Goal: Information Seeking & Learning: Learn about a topic

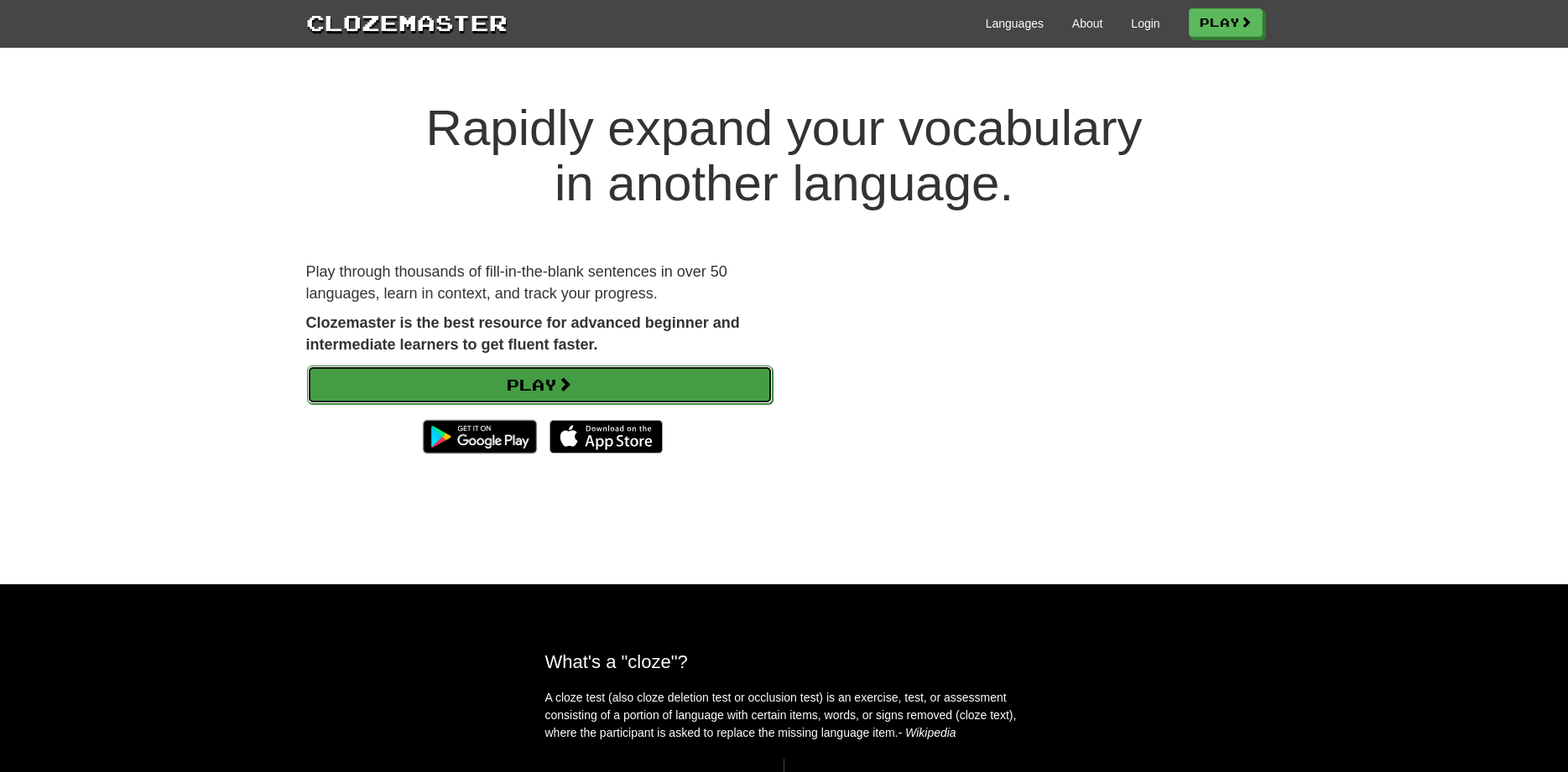
click at [642, 387] on link "Play" at bounding box center [540, 384] width 466 height 39
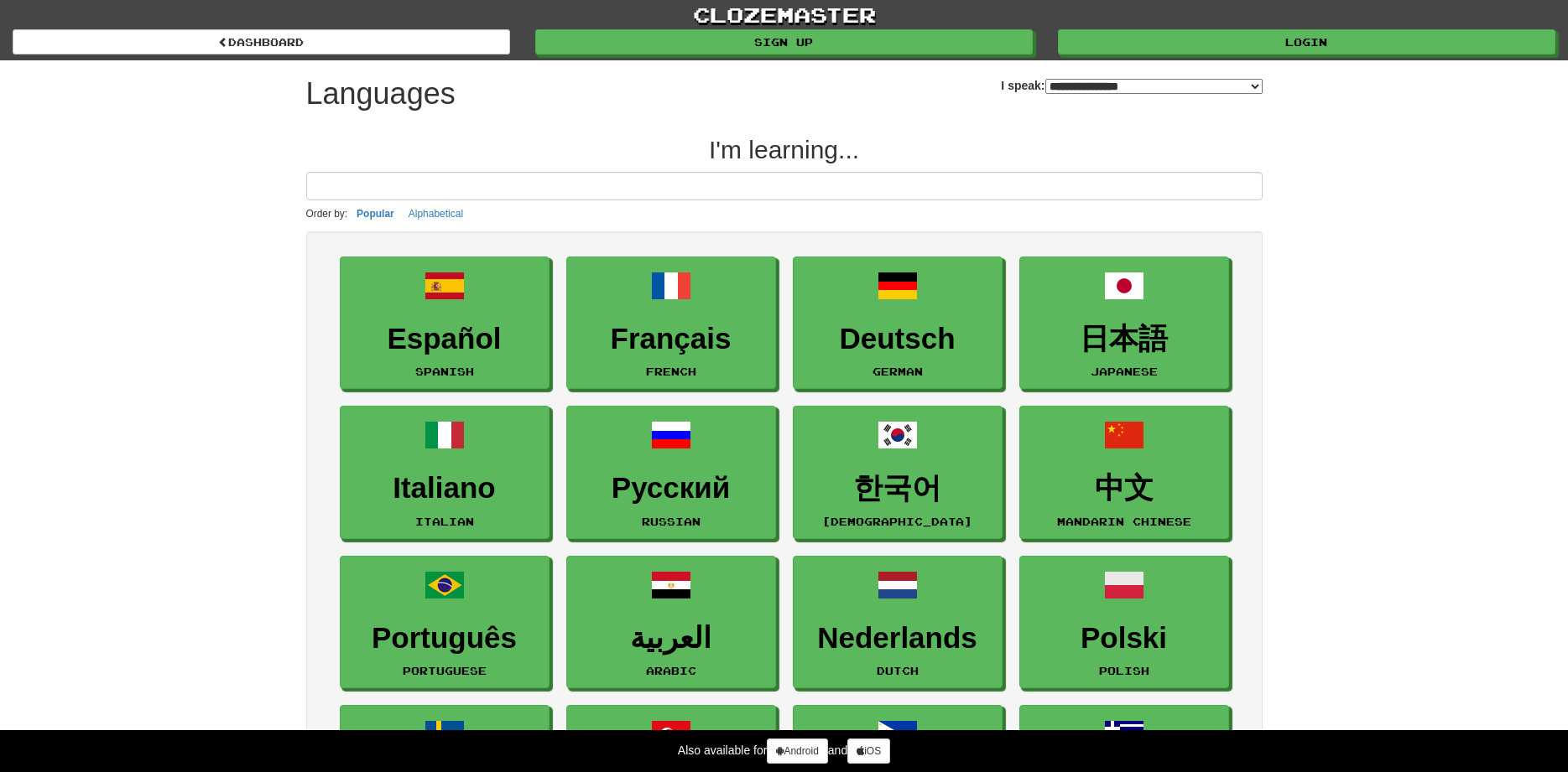
select select "*******"
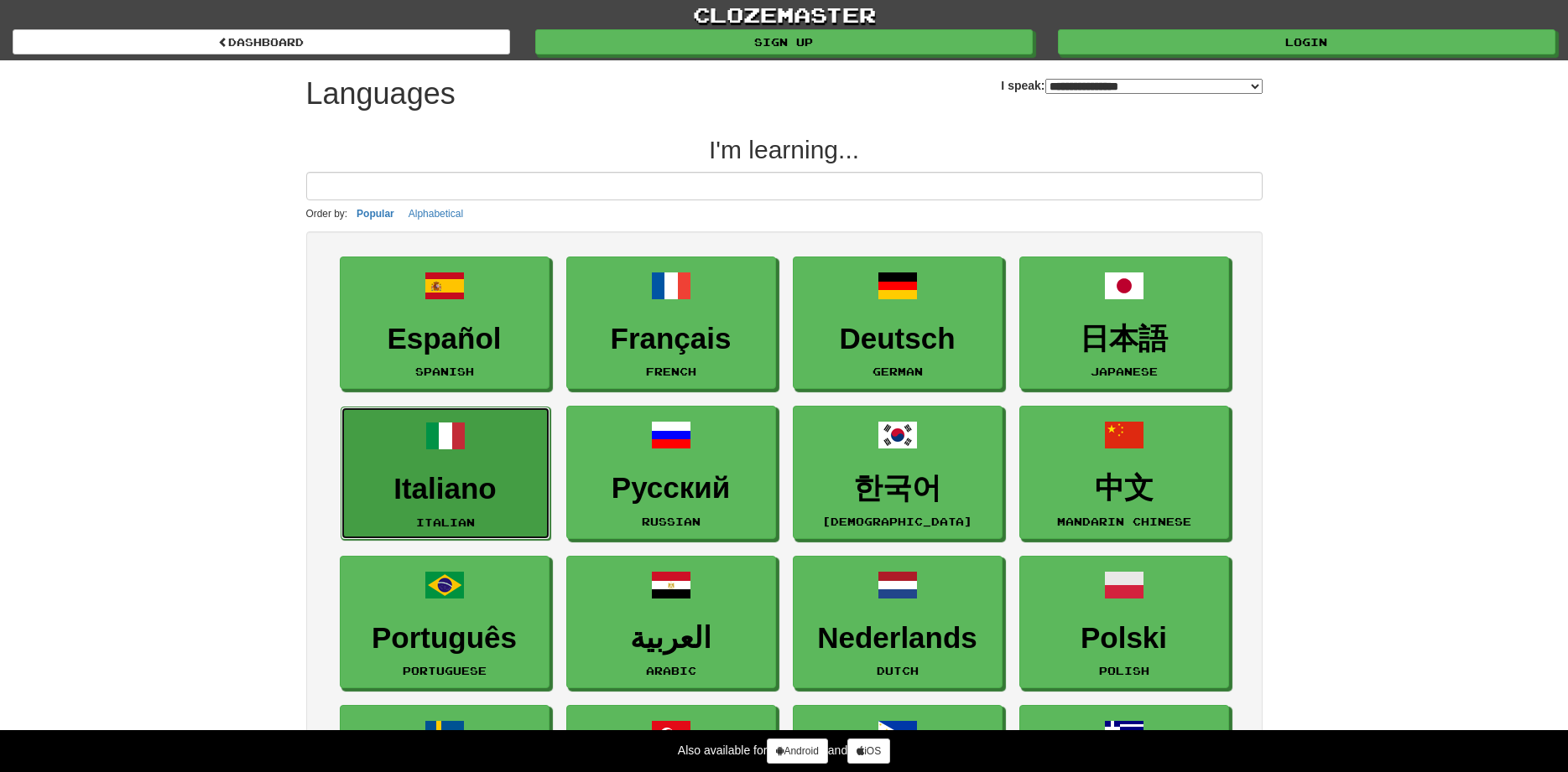
click at [451, 455] on span at bounding box center [445, 436] width 41 height 41
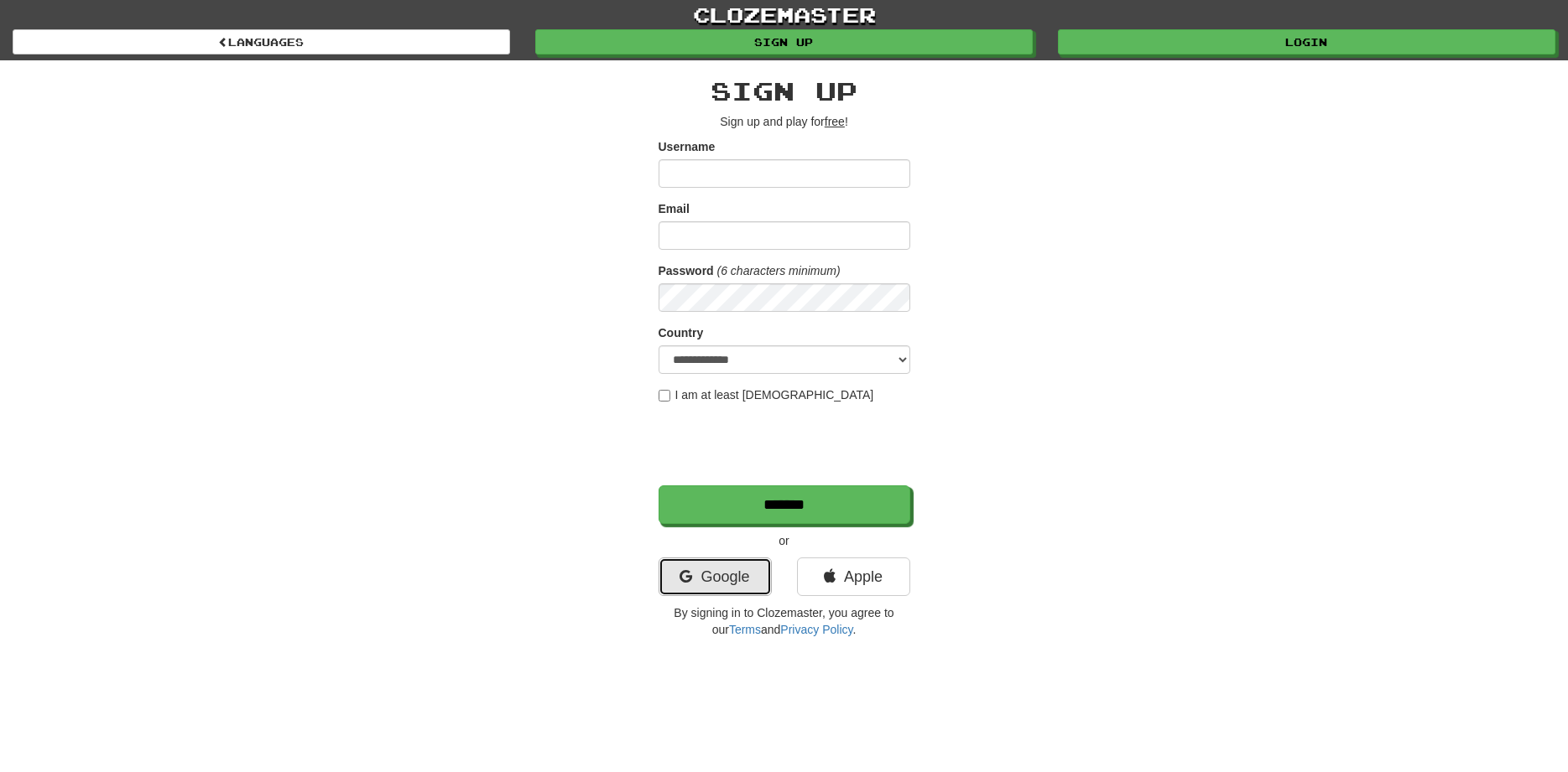
click at [725, 577] on link "Google" at bounding box center [714, 577] width 113 height 39
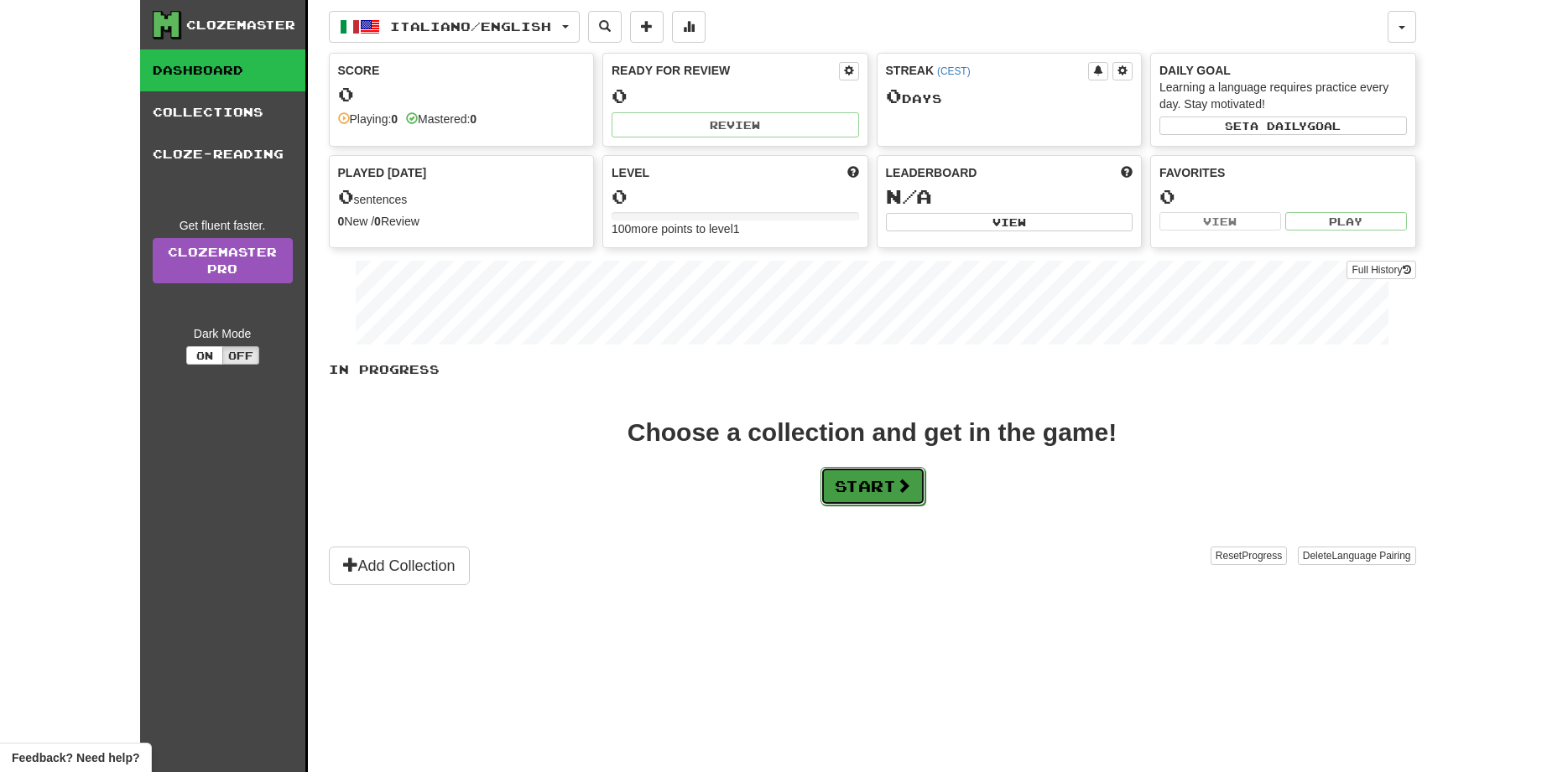
click at [883, 474] on button "Start" at bounding box center [873, 486] width 105 height 39
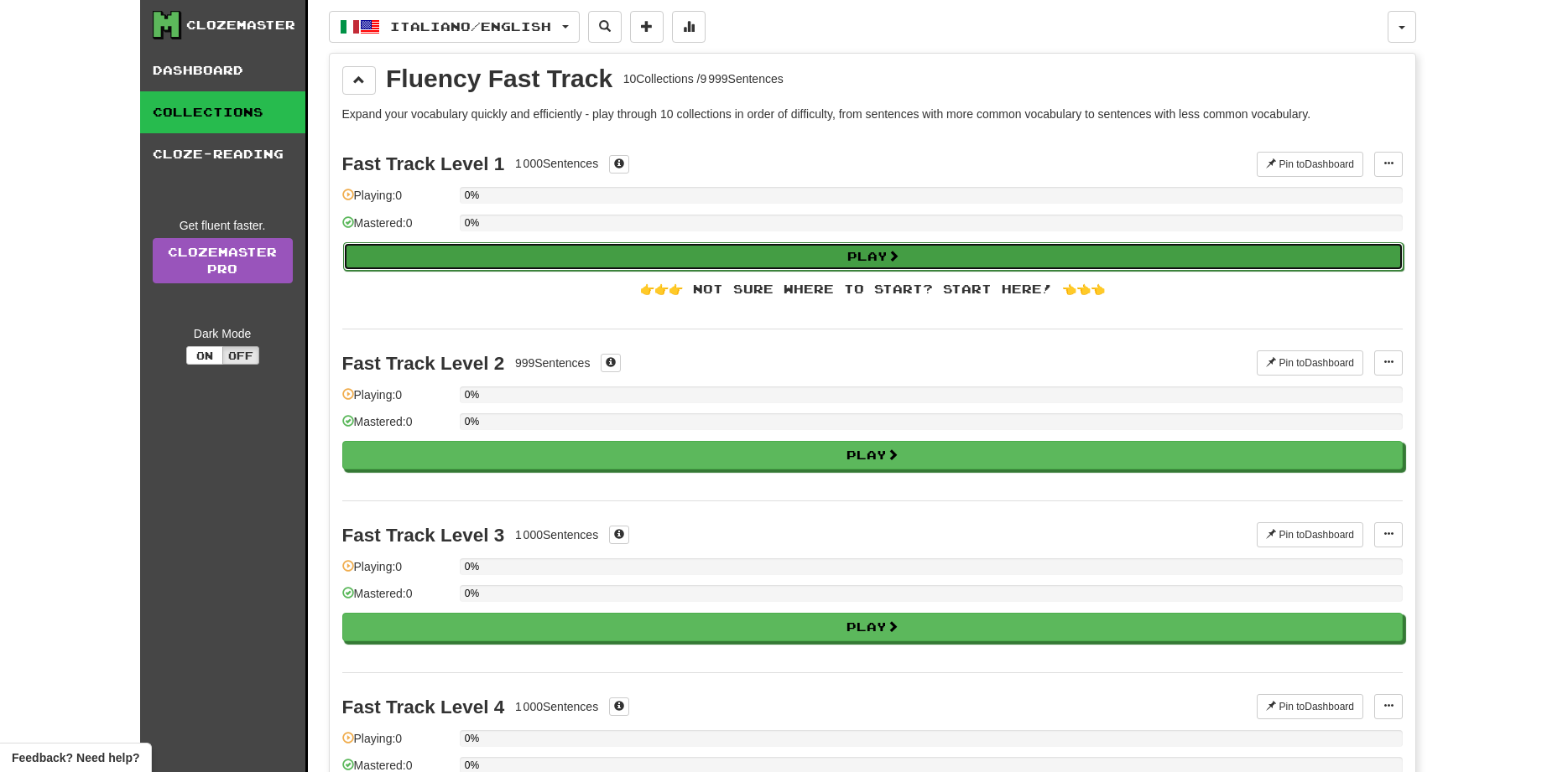
click at [651, 261] on button "Play" at bounding box center [873, 257] width 1061 height 29
select select "**"
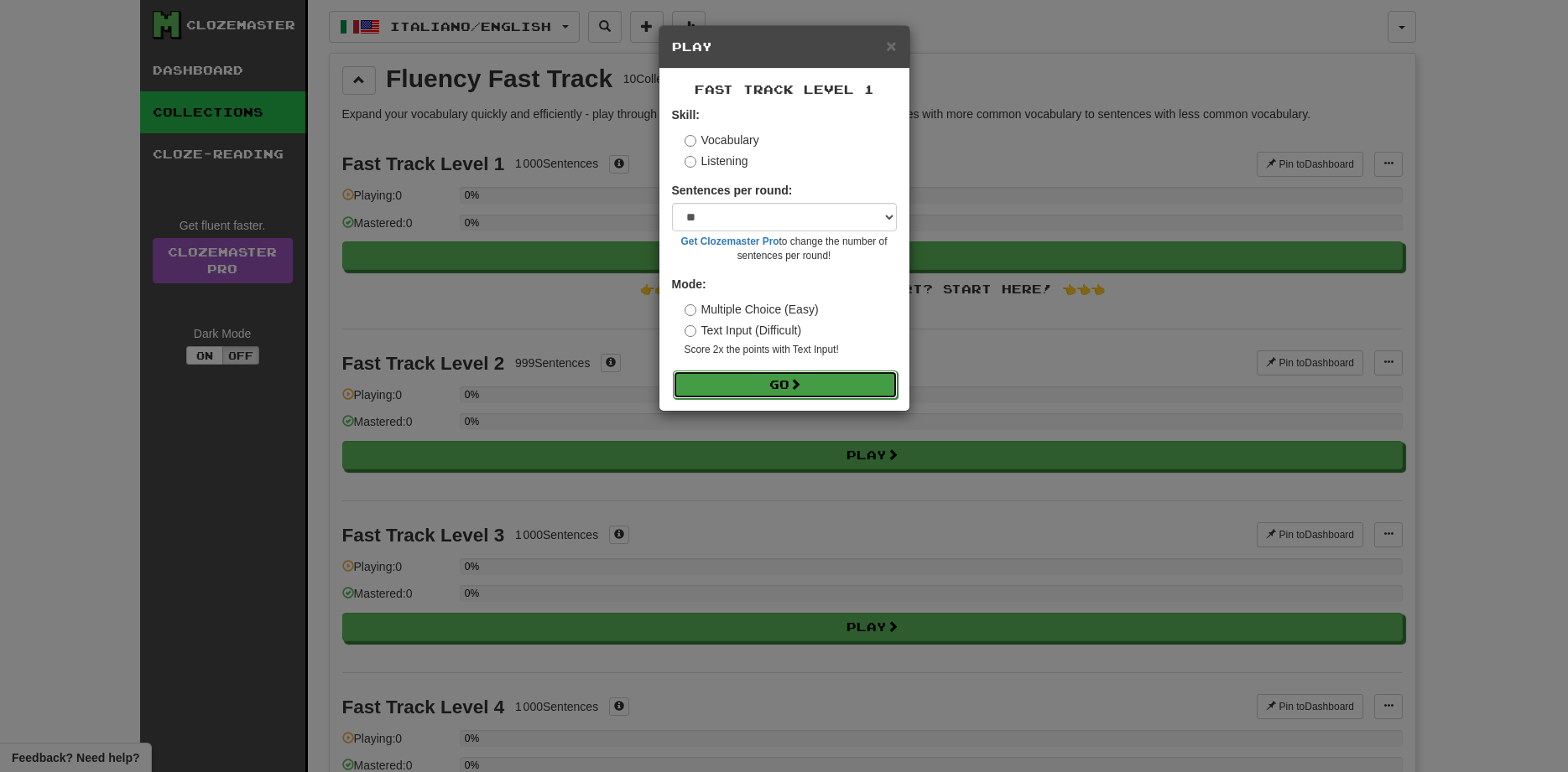
click at [765, 386] on button "Go" at bounding box center [785, 385] width 225 height 29
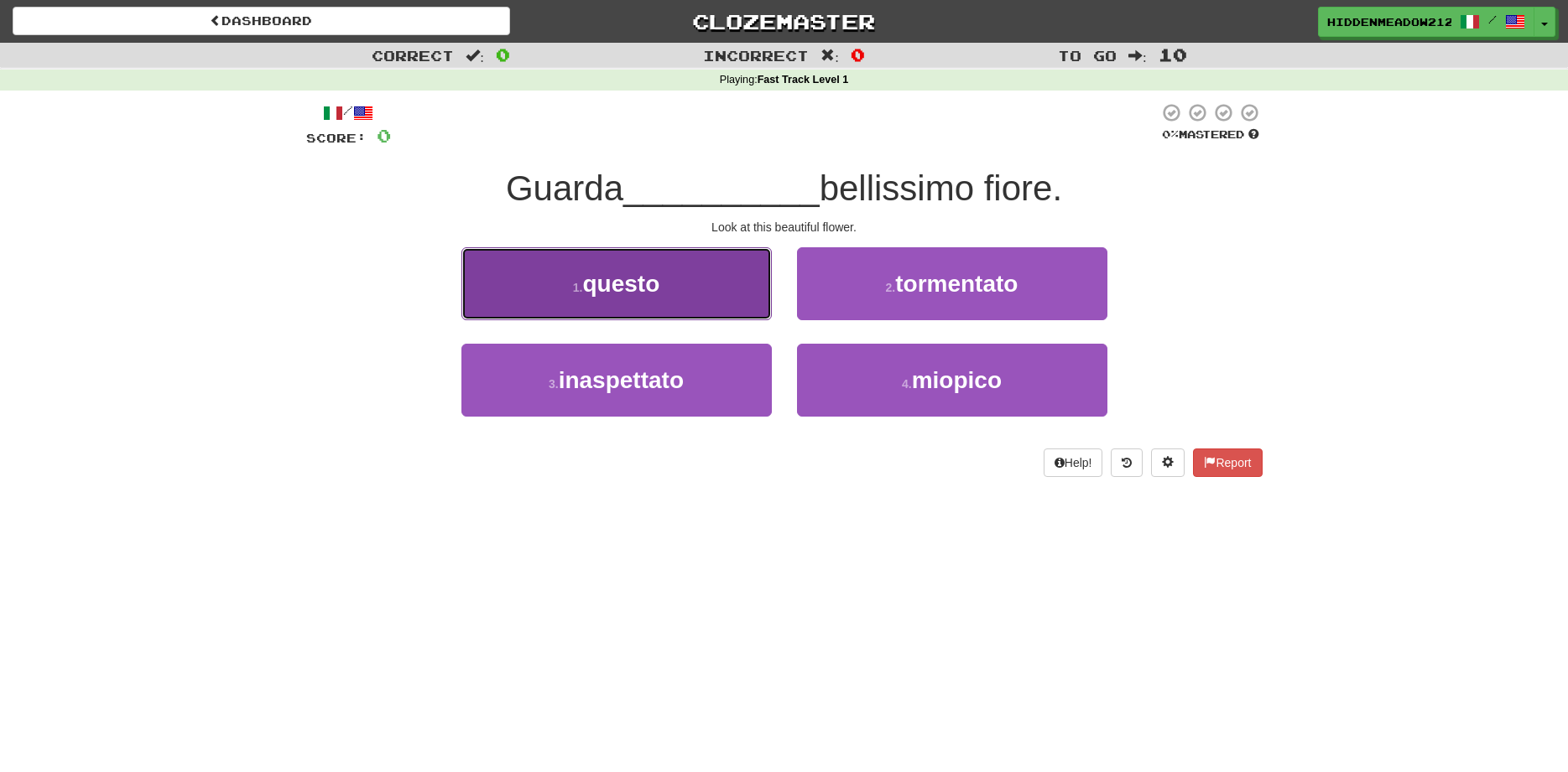
click at [682, 286] on button "1 . questo" at bounding box center [616, 284] width 310 height 73
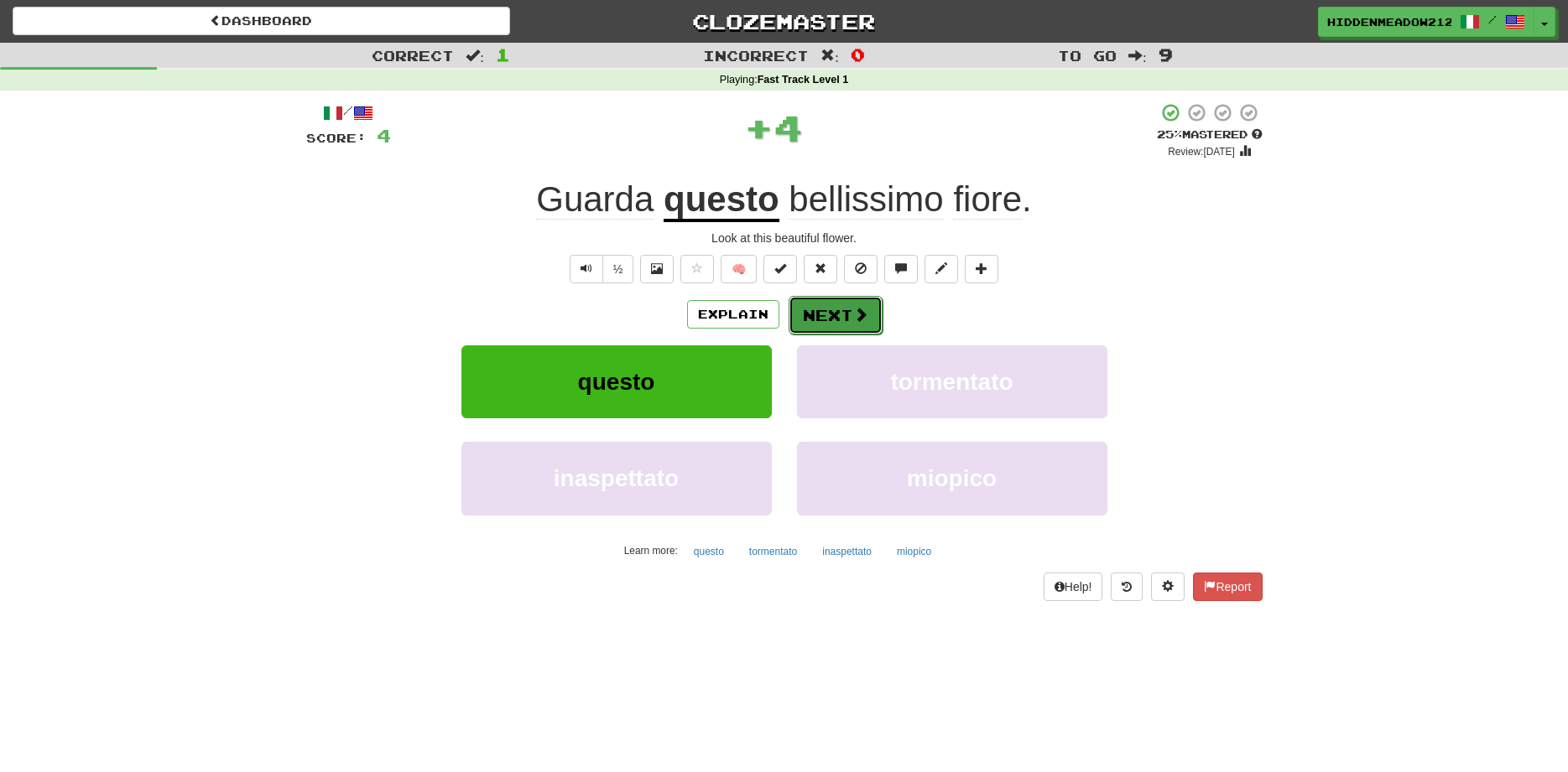
click at [853, 318] on span at bounding box center [860, 315] width 15 height 15
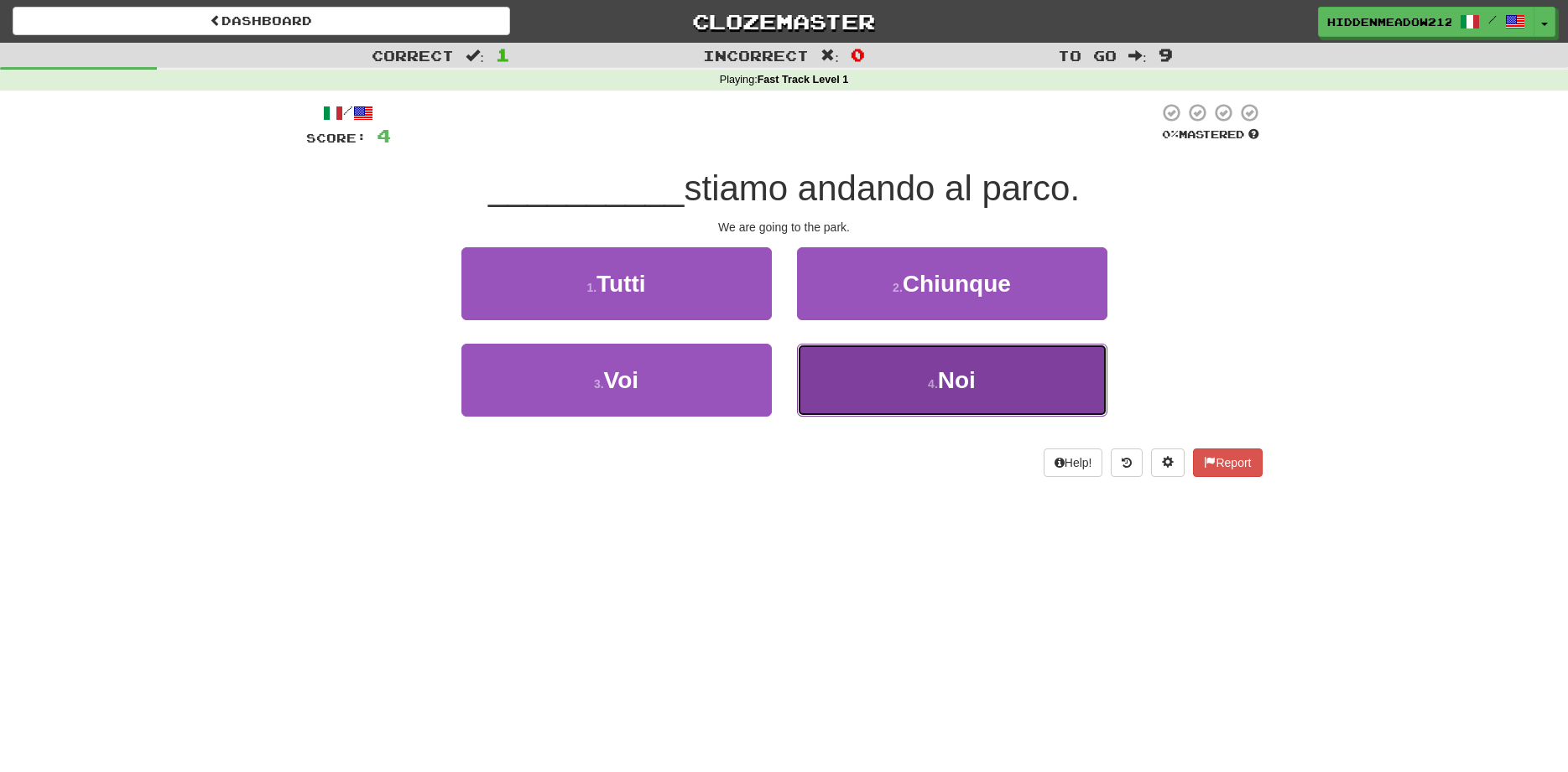
click at [842, 372] on button "4 . Noi" at bounding box center [951, 380] width 310 height 73
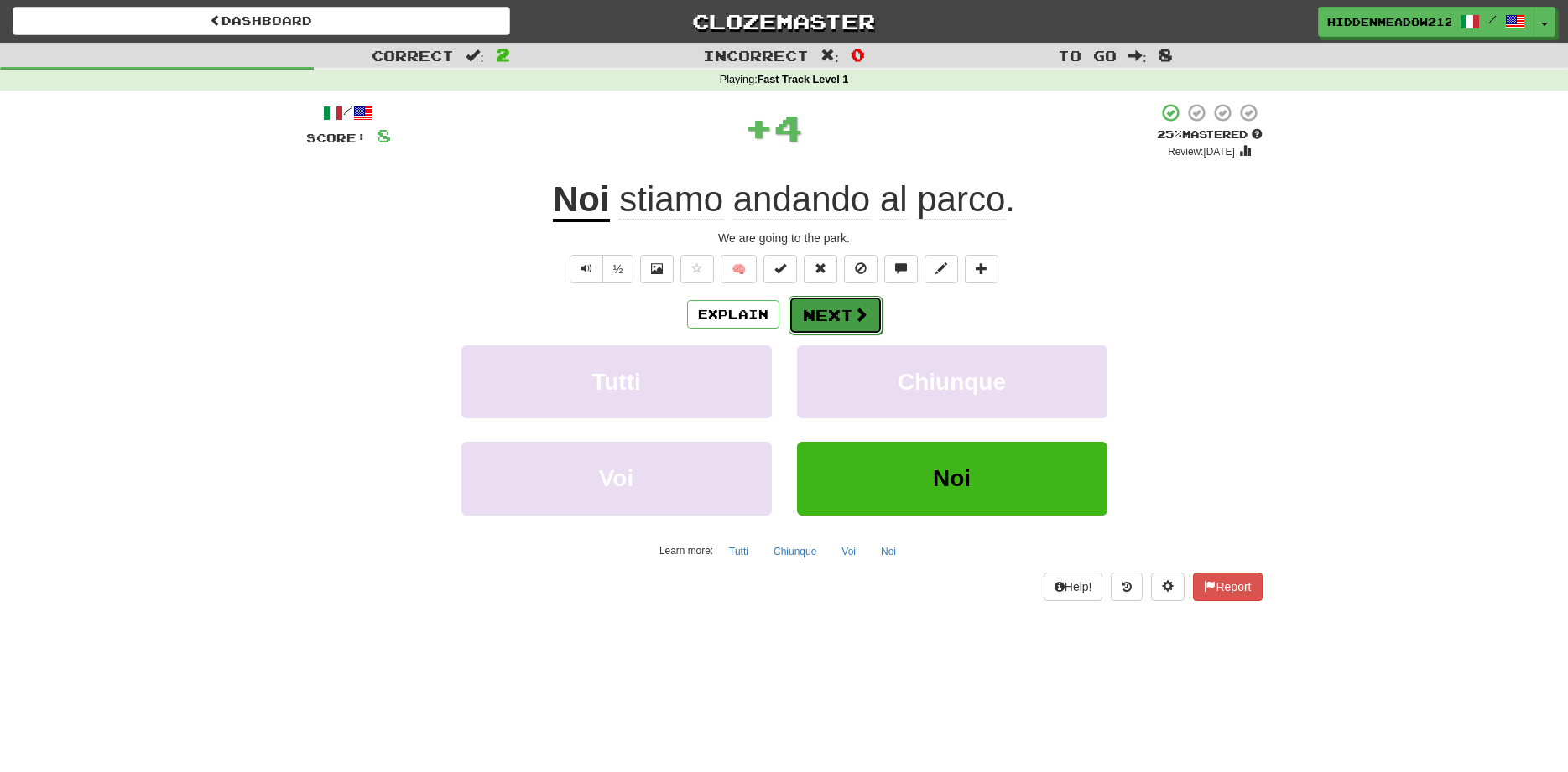
click at [836, 332] on button "Next" at bounding box center [836, 315] width 94 height 39
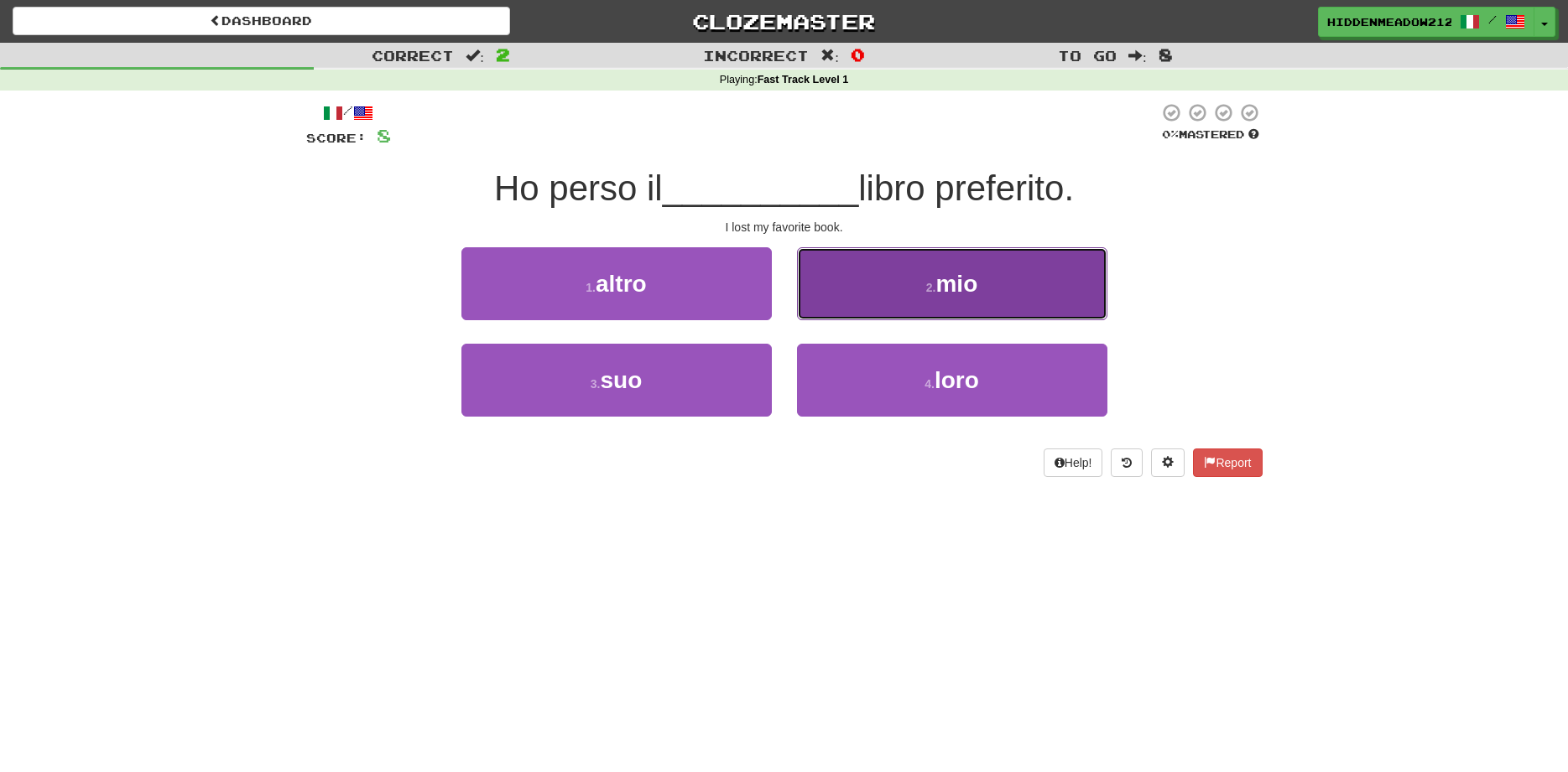
click at [855, 290] on button "2 . mio" at bounding box center [951, 284] width 310 height 73
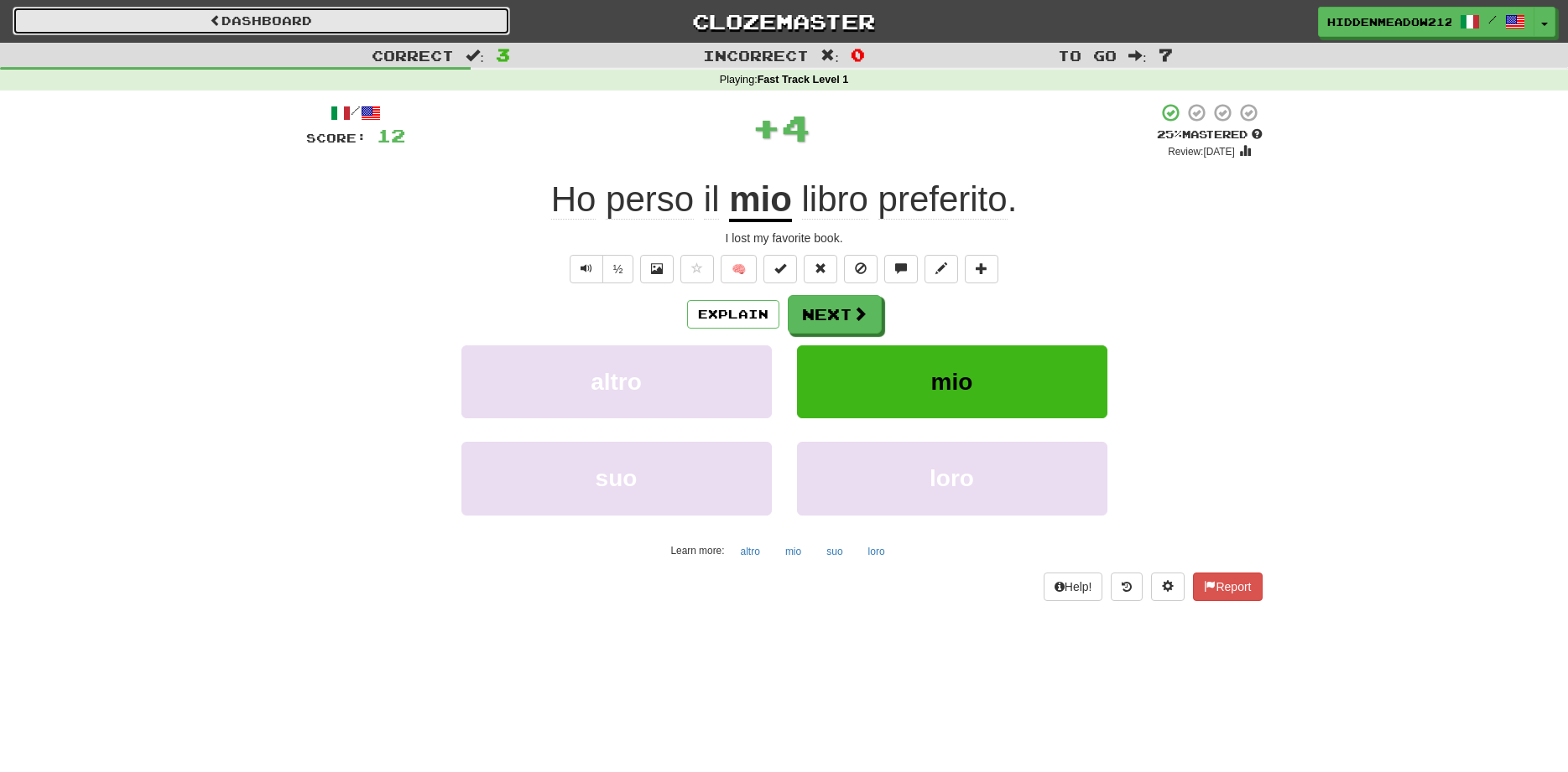
click at [415, 17] on link "Dashboard" at bounding box center [261, 21] width 497 height 29
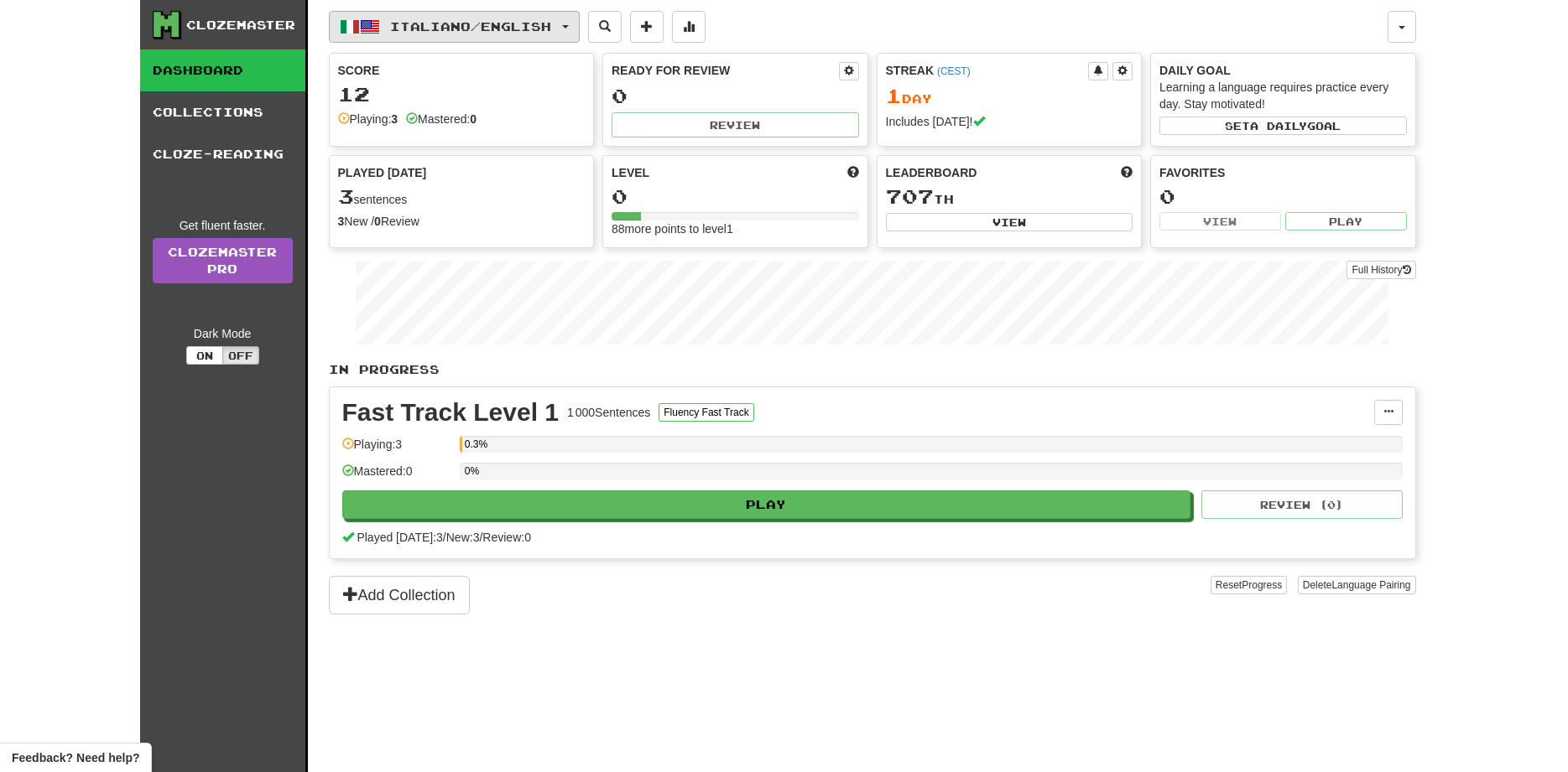
click at [552, 33] on button "Italiano / English" at bounding box center [454, 26] width 250 height 32
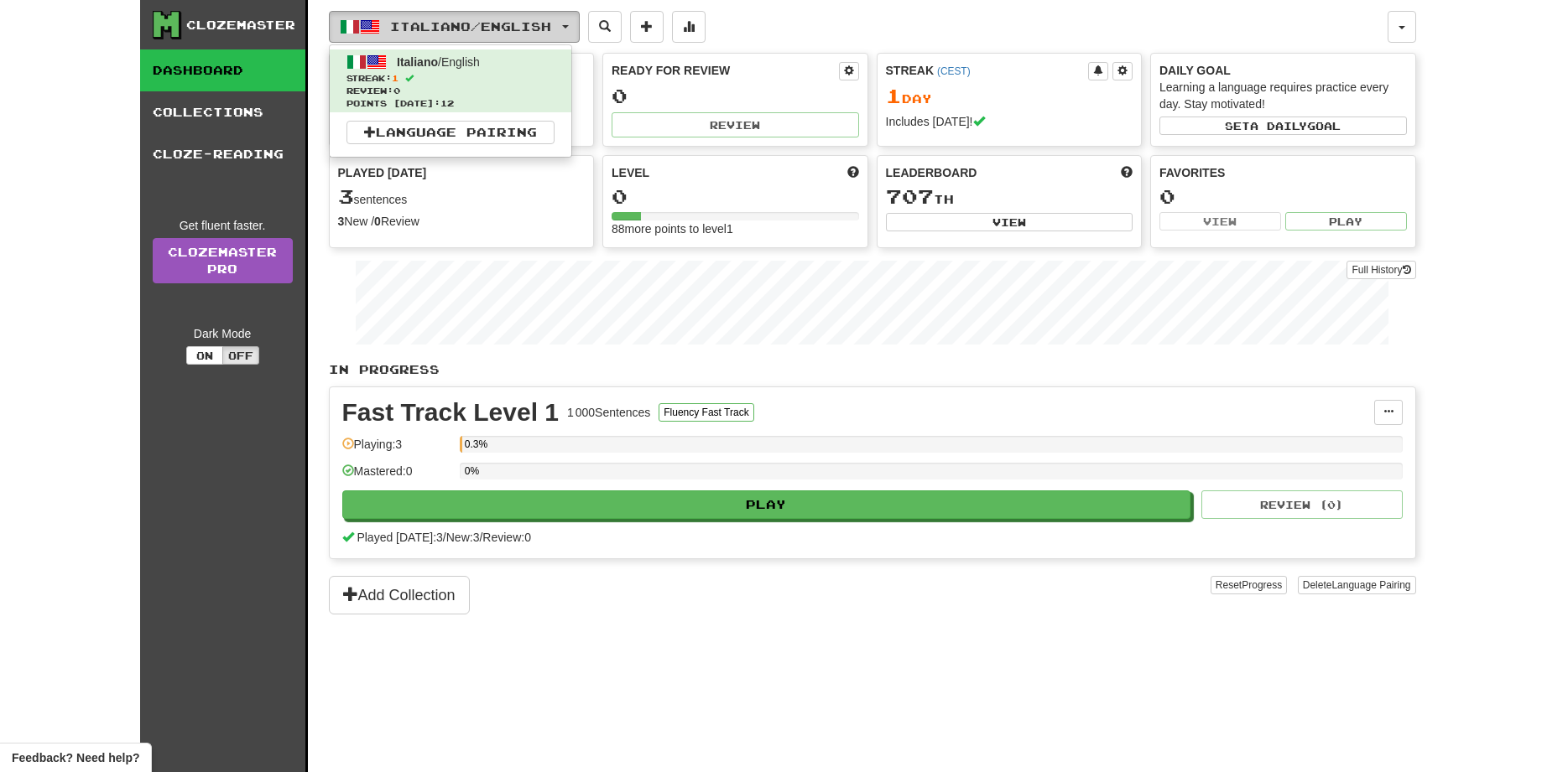
click at [552, 33] on button "Italiano / English" at bounding box center [454, 26] width 250 height 32
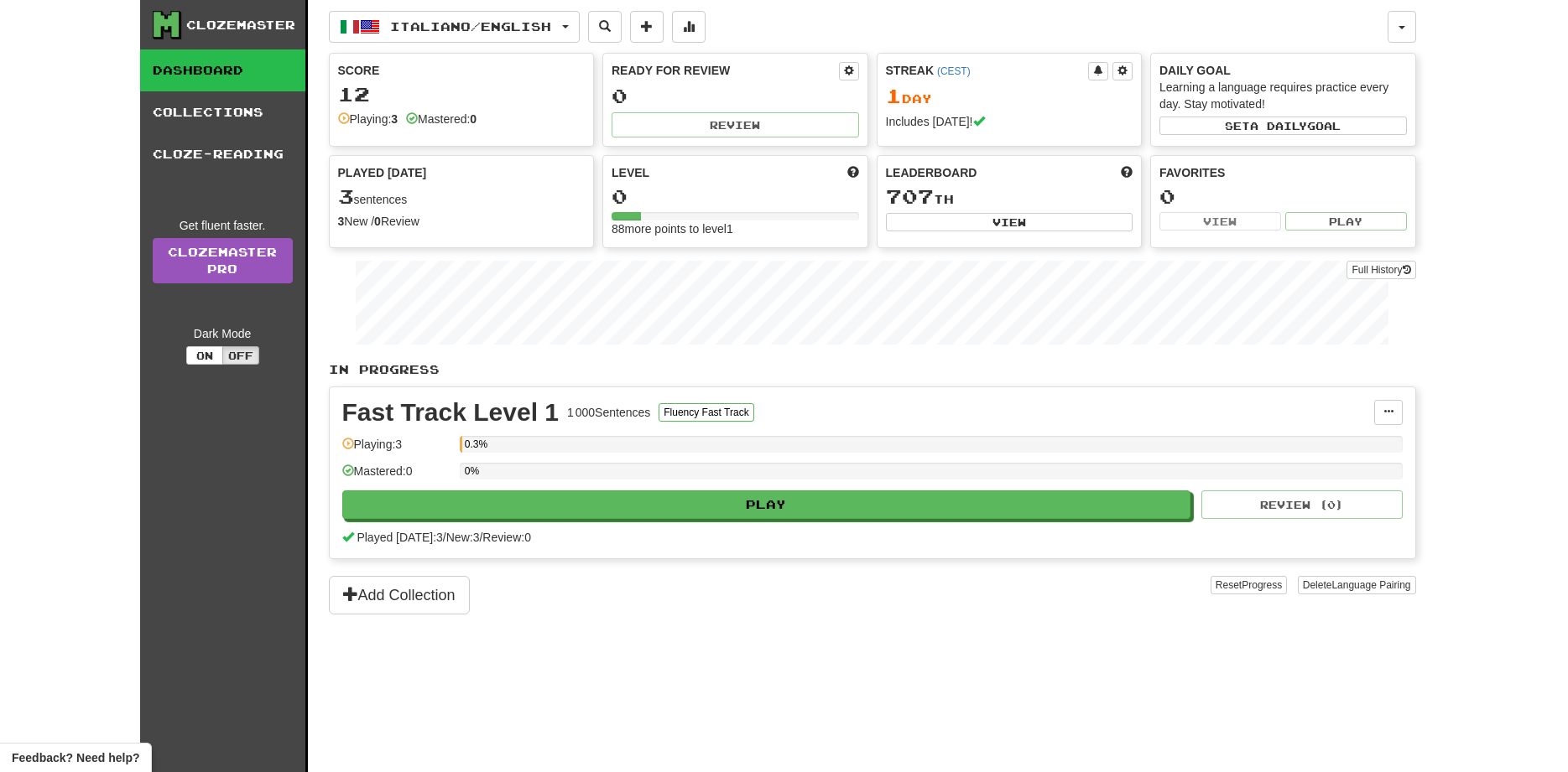
click at [214, 29] on div "Clozemaster" at bounding box center [241, 25] width 109 height 17
click at [162, 25] on icon at bounding box center [166, 24] width 25 height 25
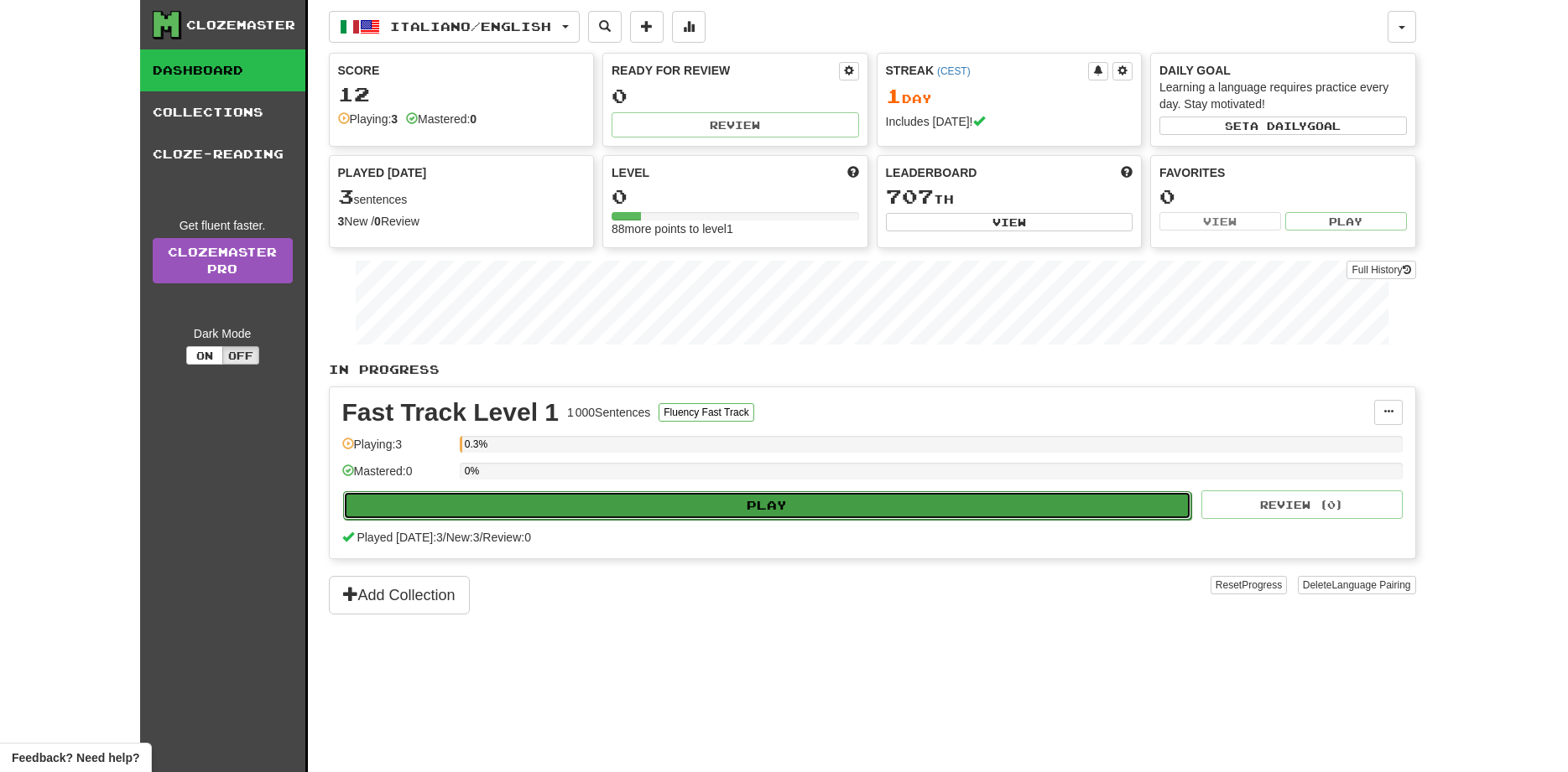
click at [615, 512] on button "Play" at bounding box center [767, 506] width 849 height 29
select select "**"
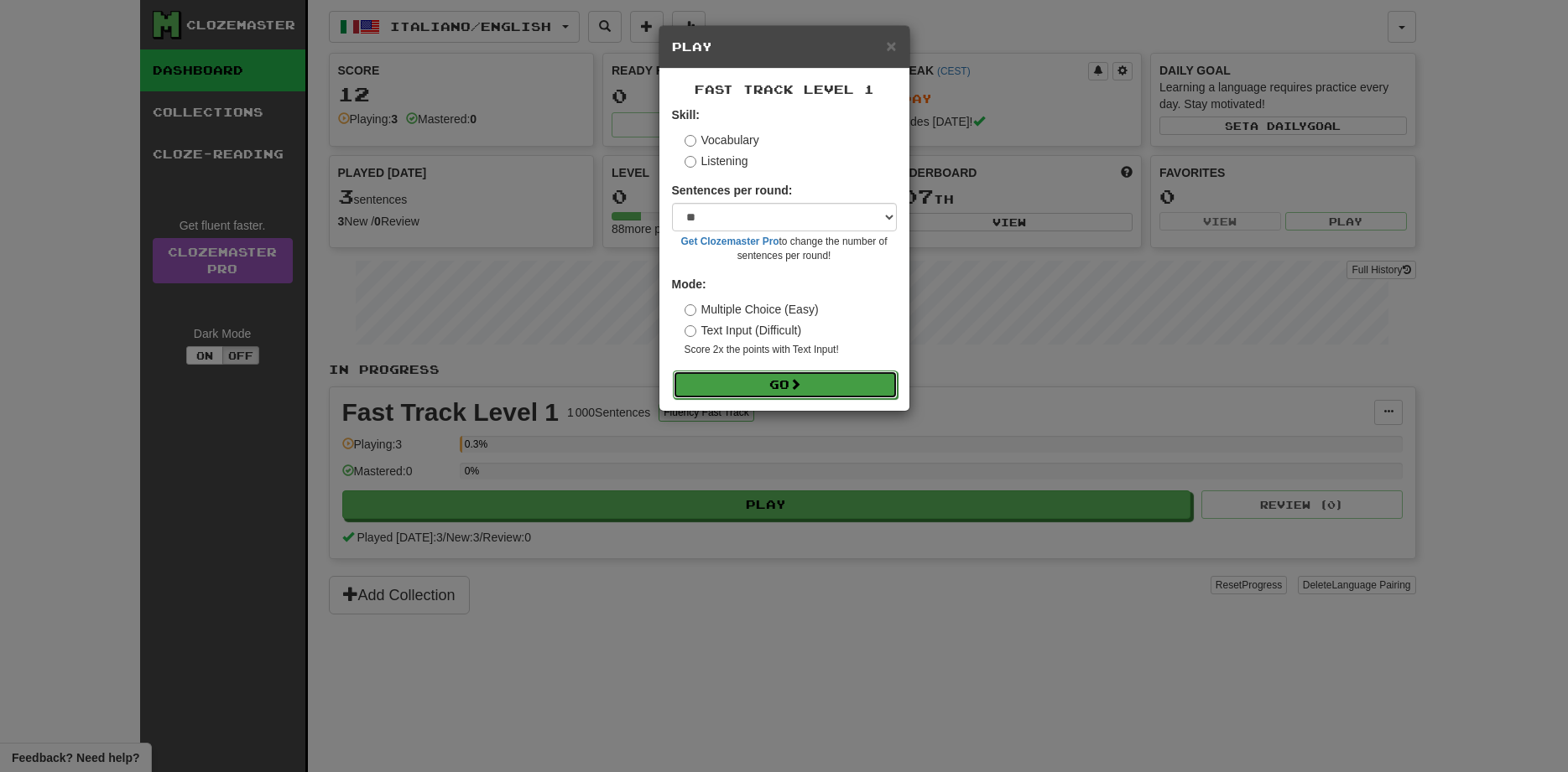
click at [783, 382] on button "Go" at bounding box center [785, 385] width 225 height 29
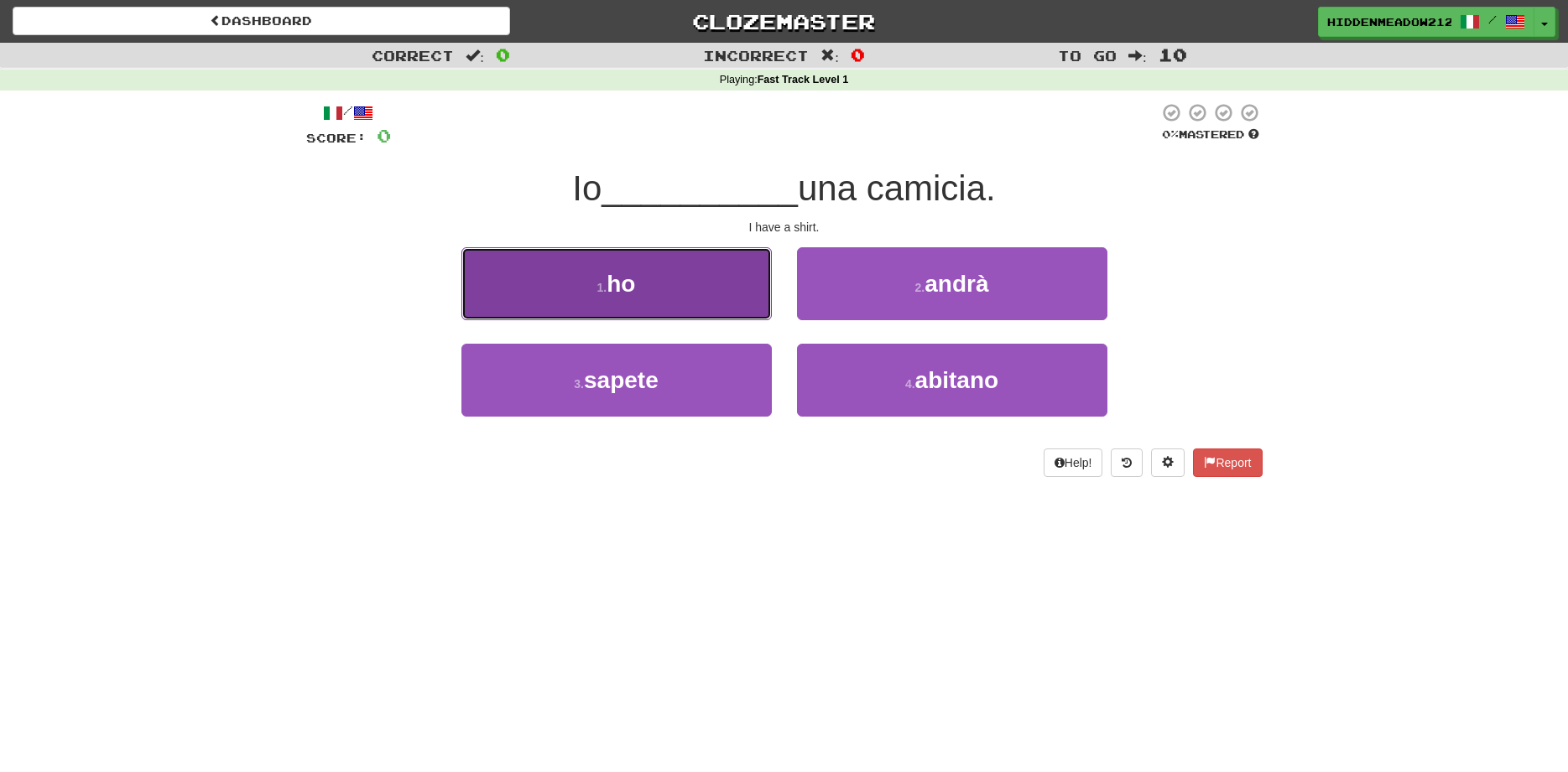
click at [689, 268] on button "1 . ho" at bounding box center [616, 284] width 310 height 73
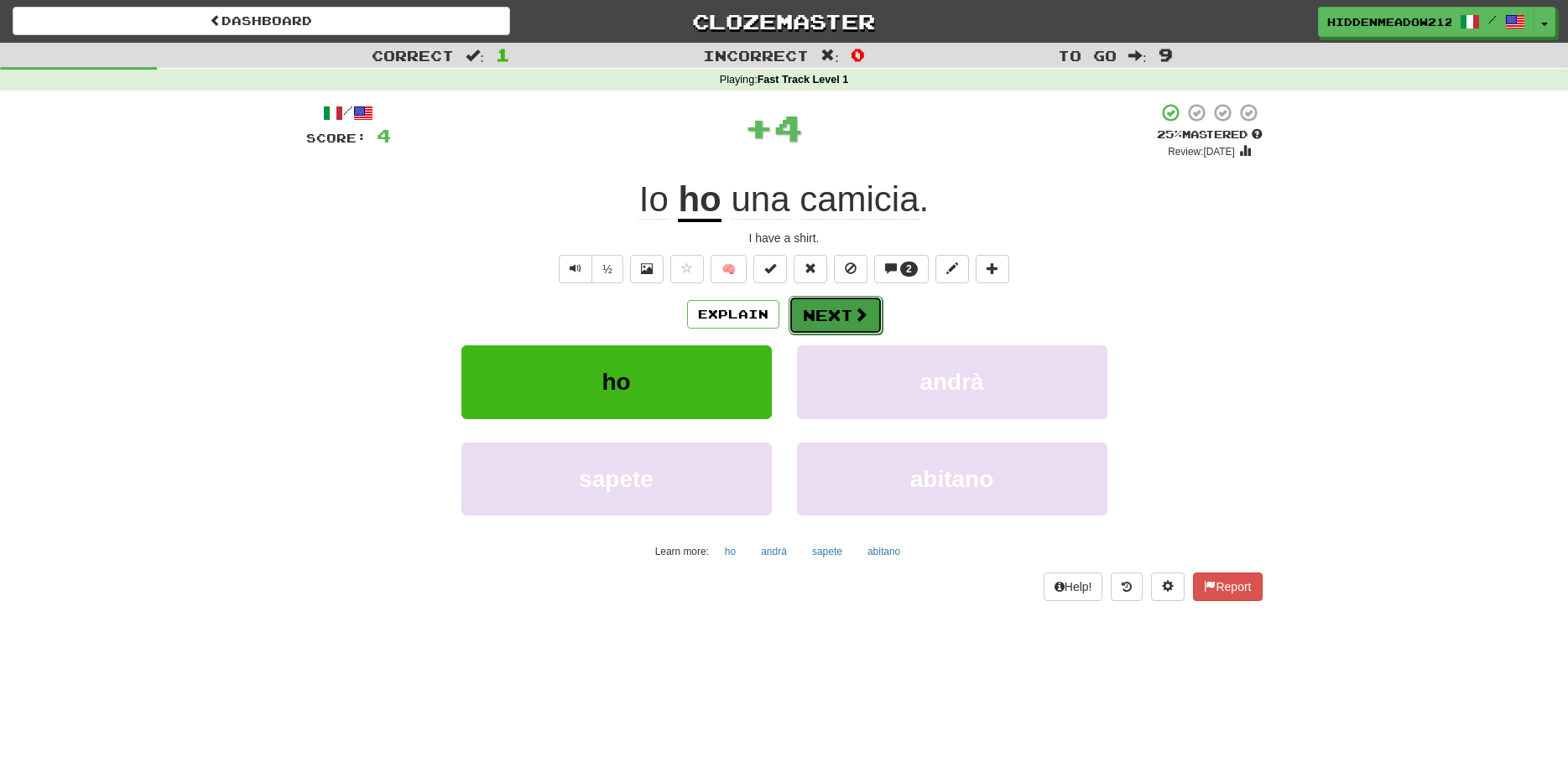
click at [853, 315] on span at bounding box center [860, 315] width 15 height 15
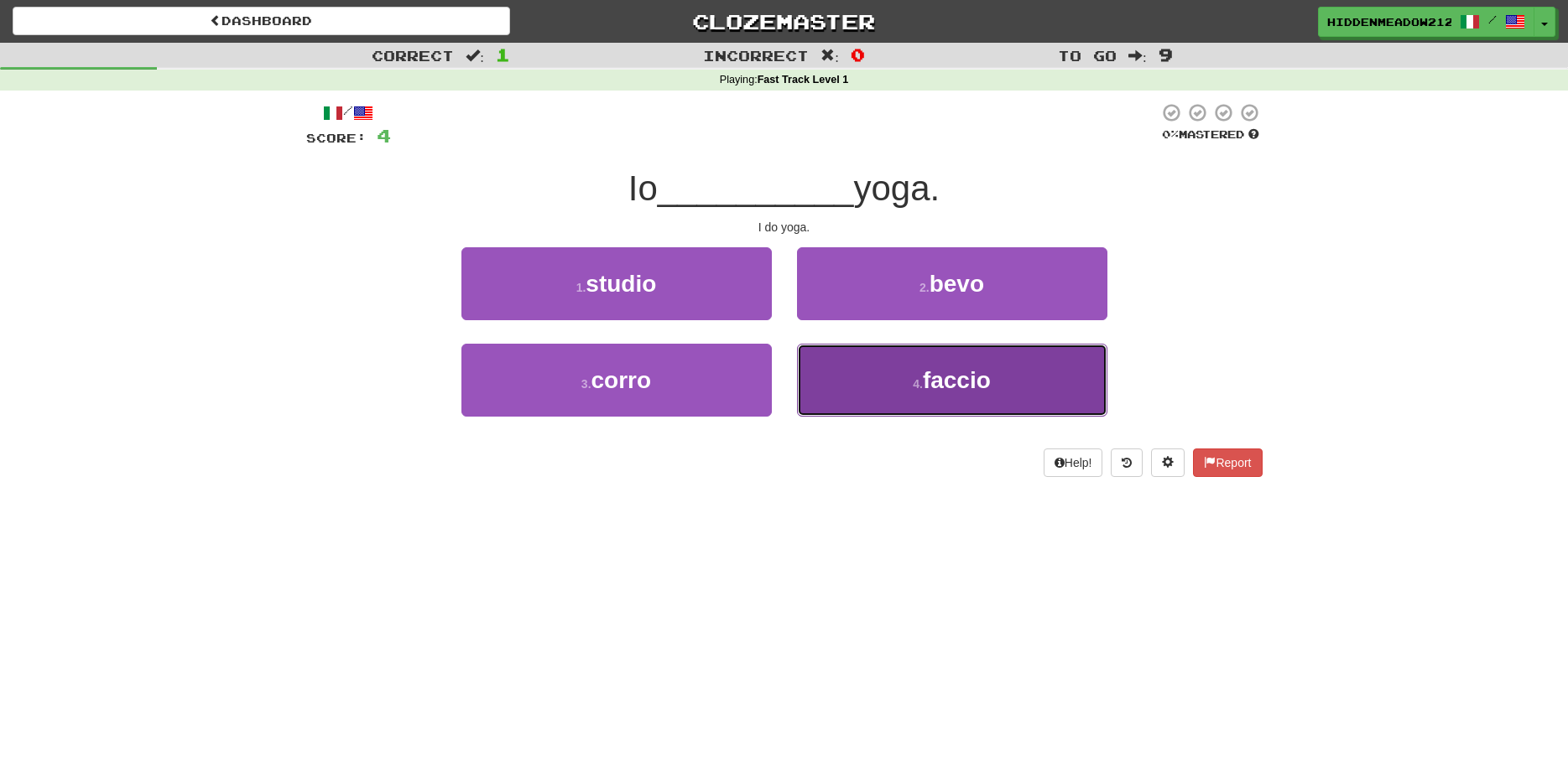
click at [877, 372] on button "4 . faccio" at bounding box center [951, 380] width 310 height 73
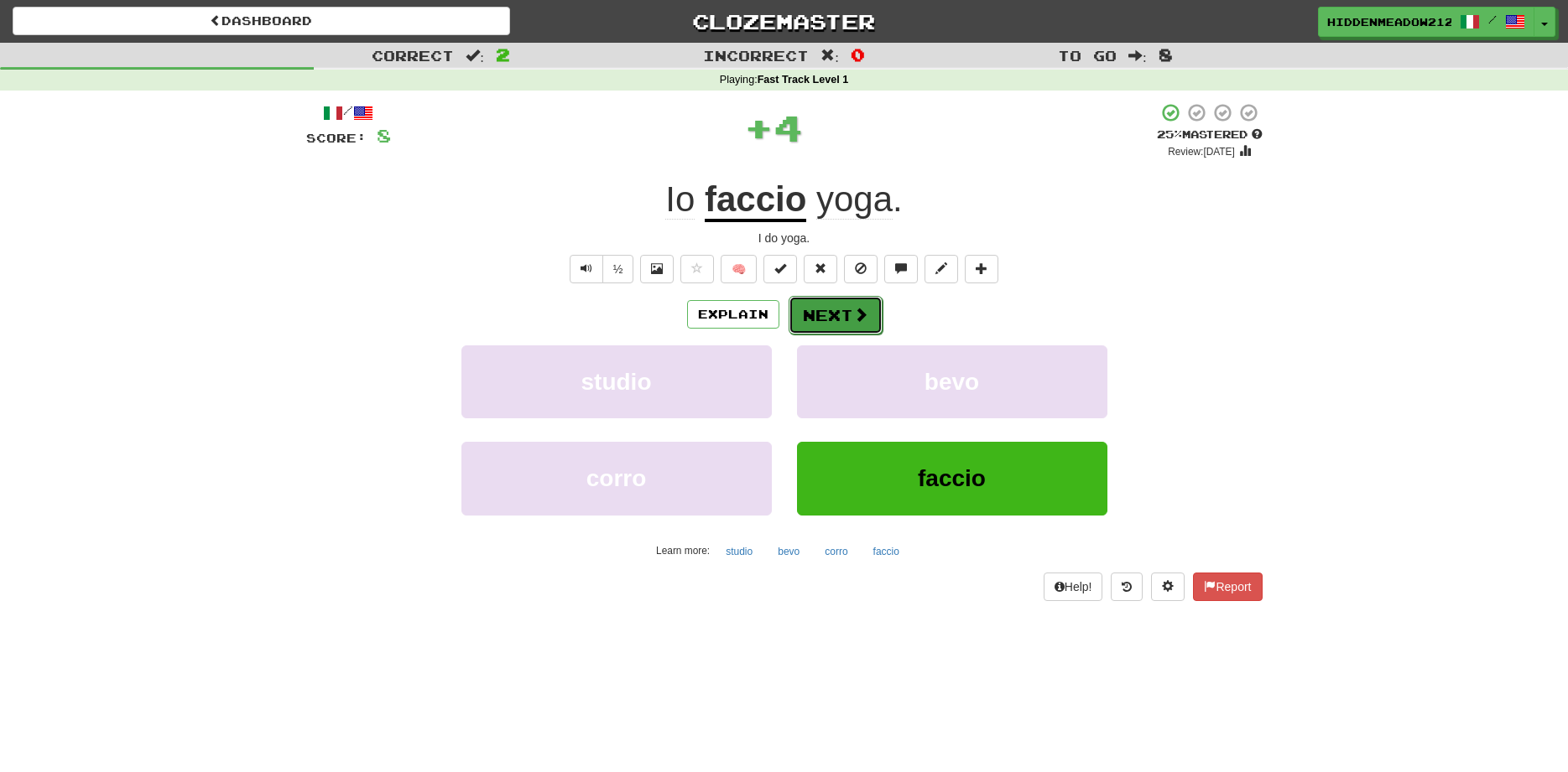
click at [829, 300] on button "Next" at bounding box center [836, 315] width 94 height 39
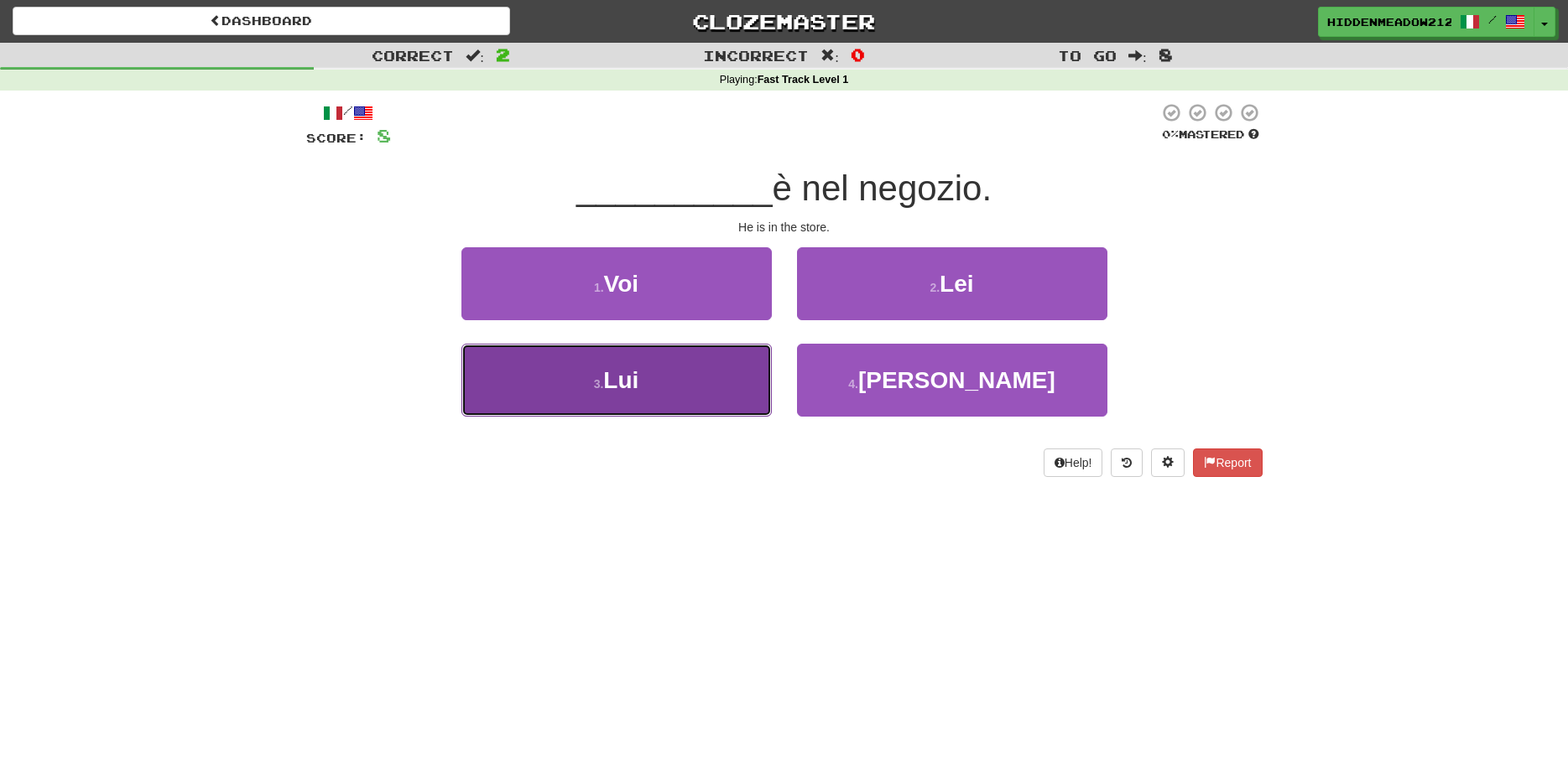
click at [708, 362] on button "3 . Lui" at bounding box center [616, 380] width 310 height 73
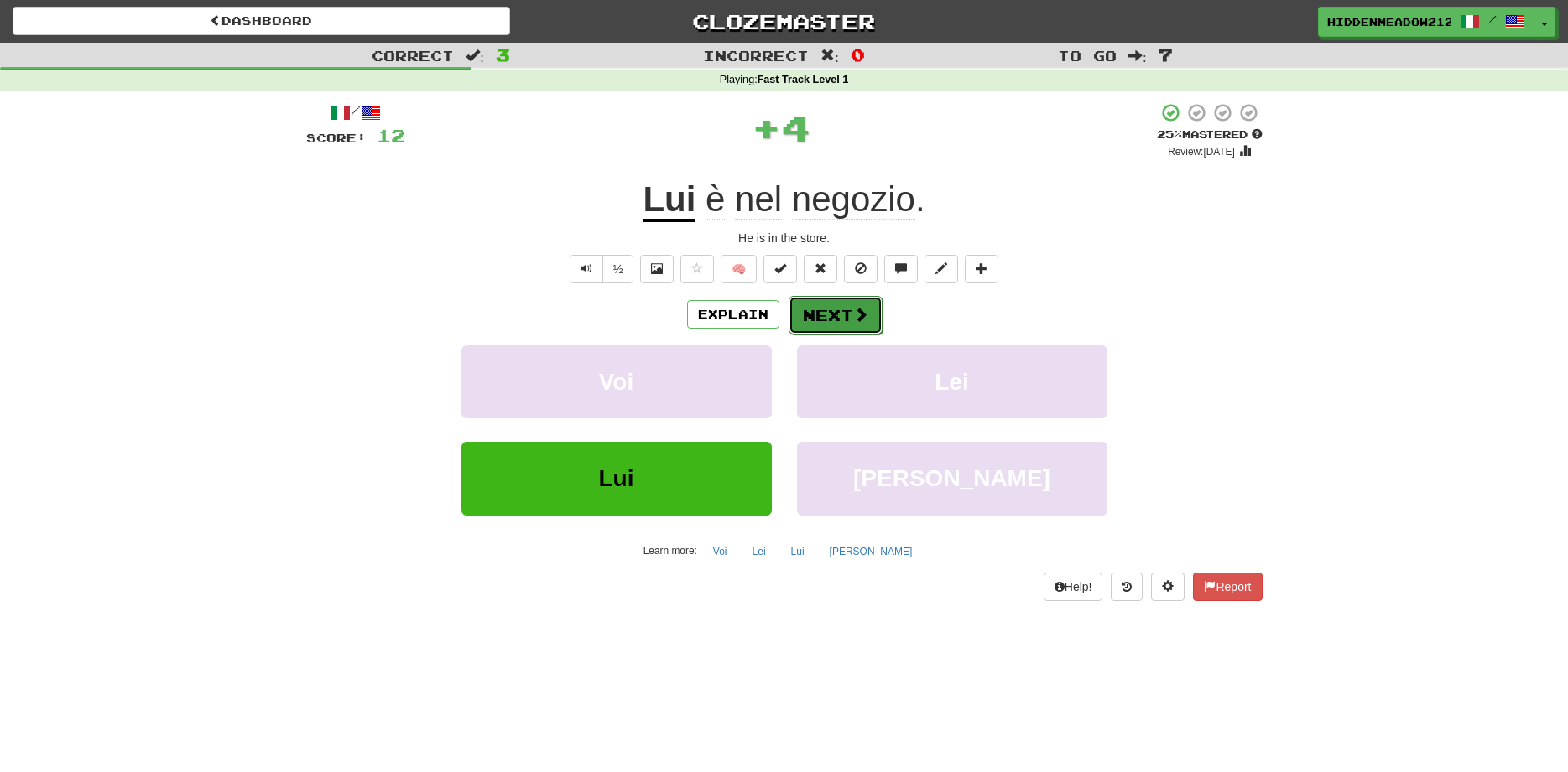
click at [866, 297] on button "Next" at bounding box center [836, 315] width 94 height 39
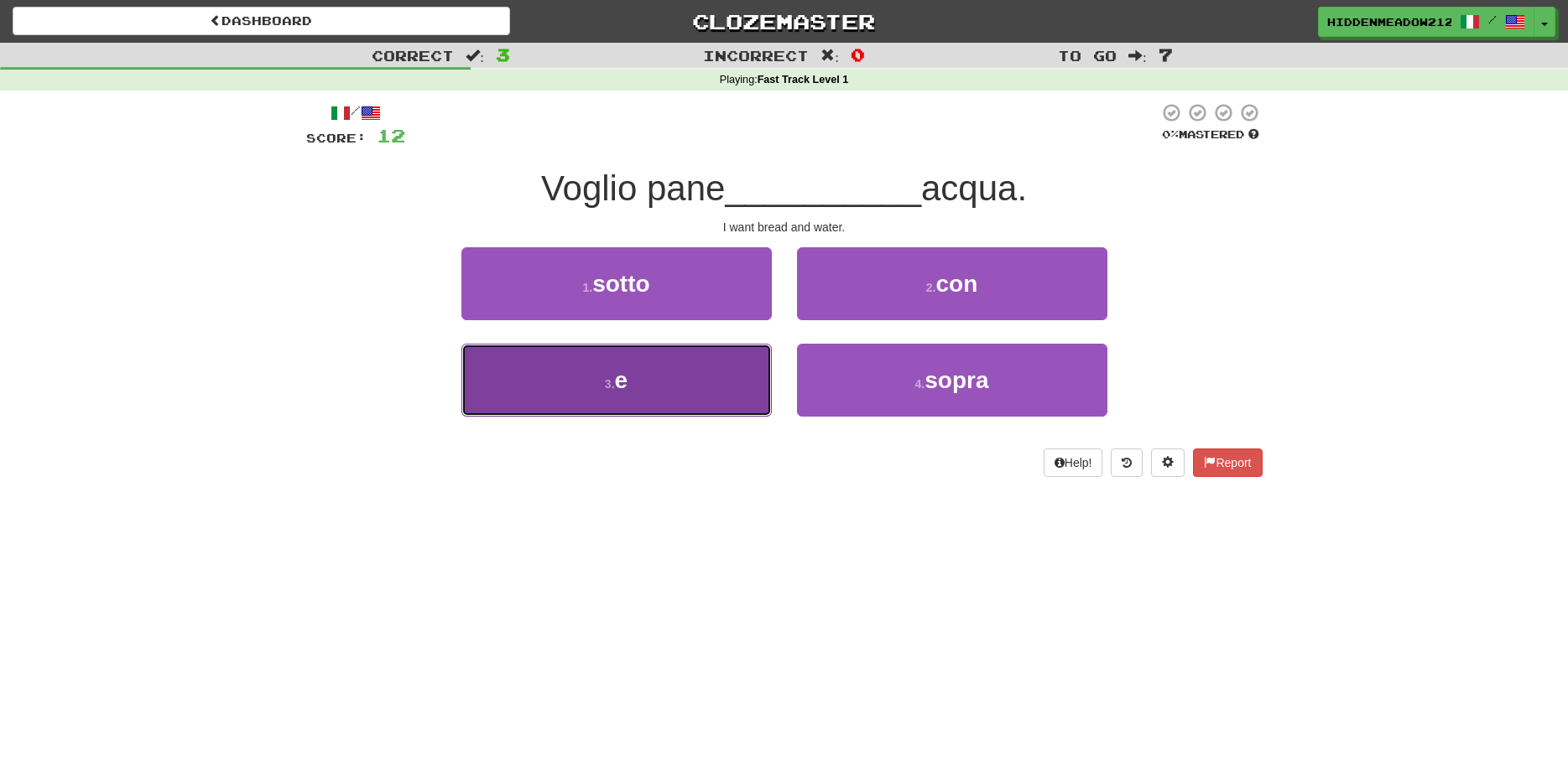
click at [711, 363] on button "3 . e" at bounding box center [616, 380] width 310 height 73
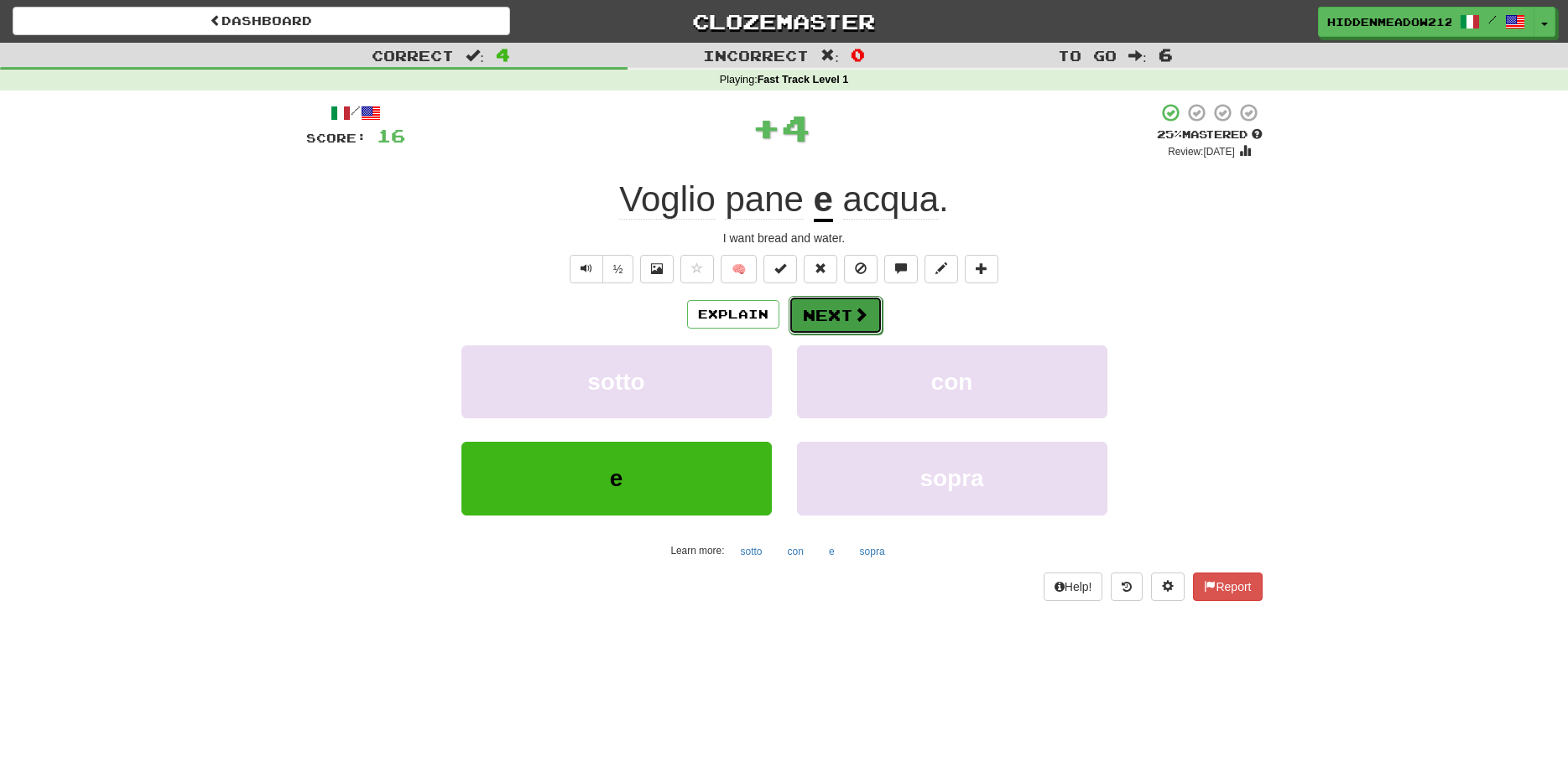
click at [842, 307] on button "Next" at bounding box center [836, 315] width 94 height 39
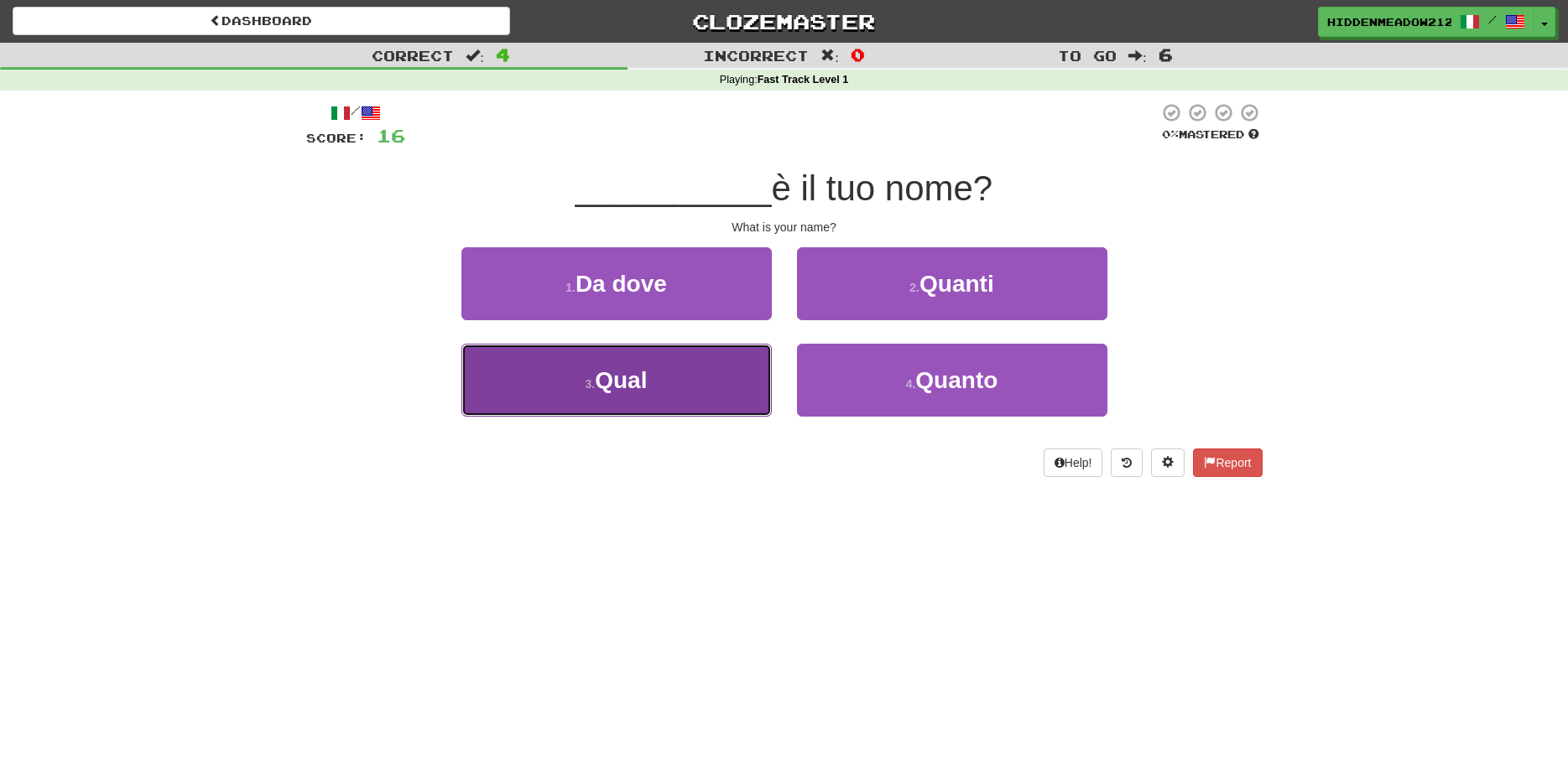
click at [720, 373] on button "3 . Qual" at bounding box center [616, 380] width 310 height 73
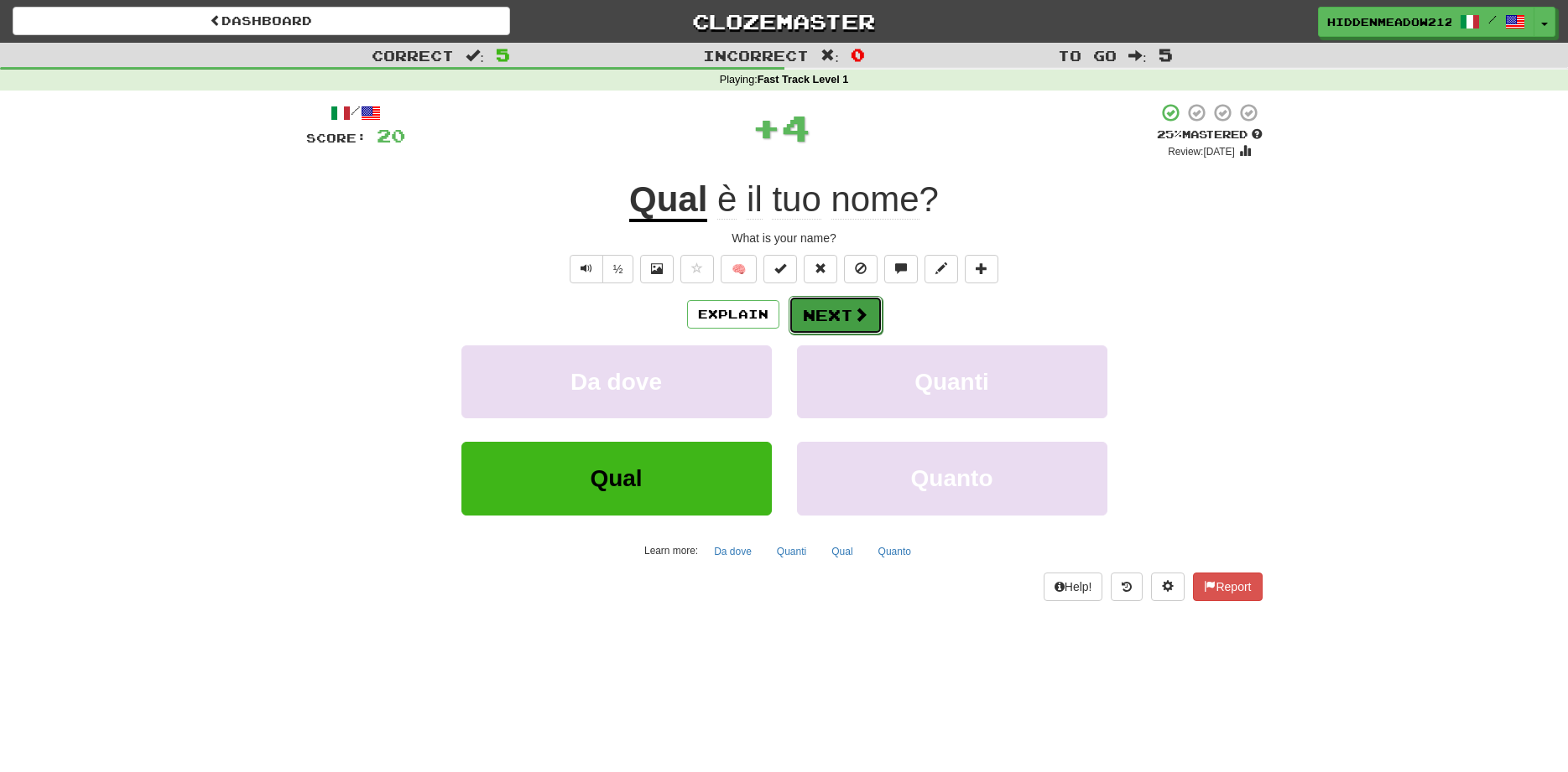
click at [844, 297] on button "Next" at bounding box center [836, 315] width 94 height 39
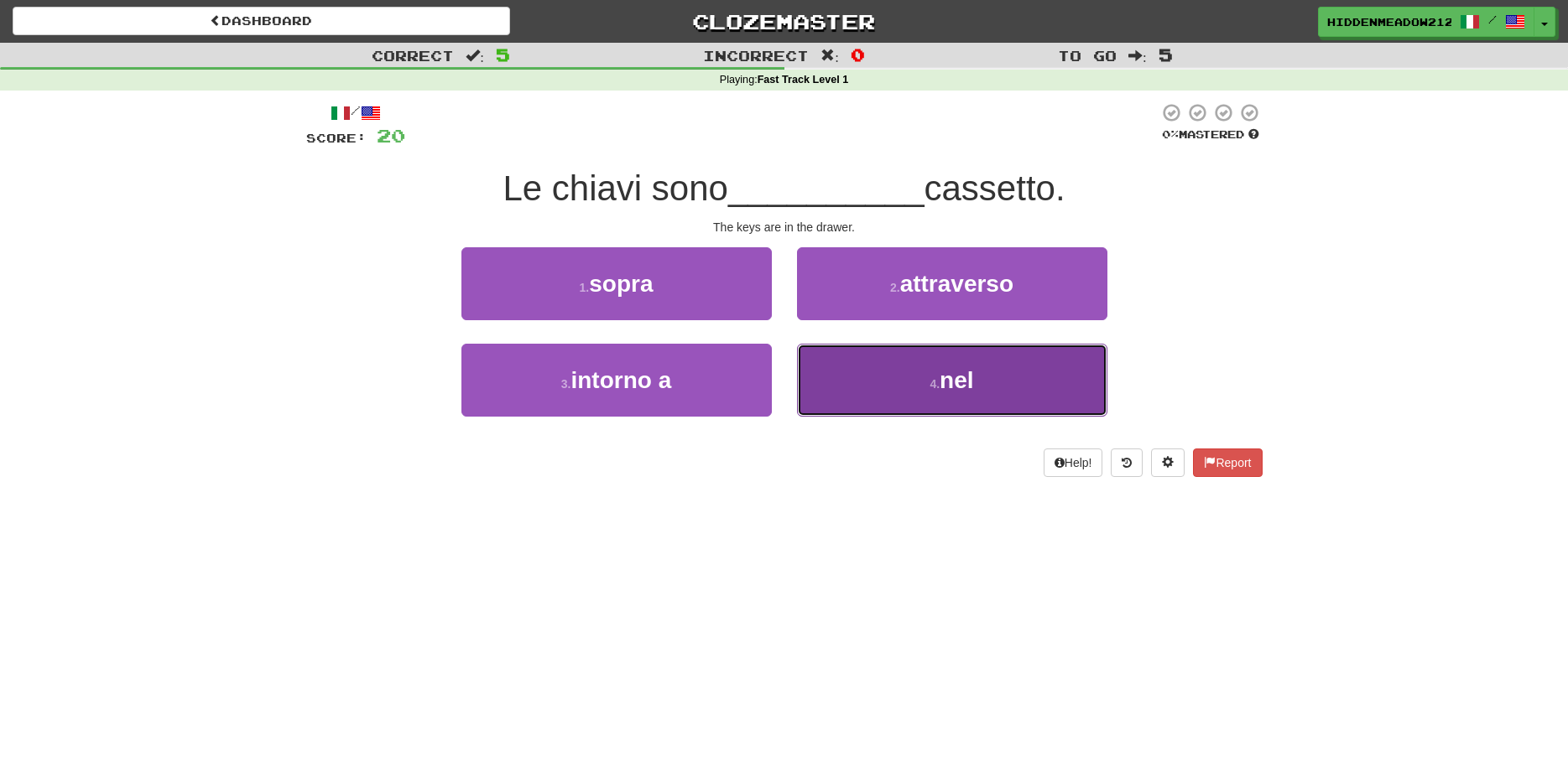
click at [881, 368] on button "4 . nel" at bounding box center [951, 380] width 310 height 73
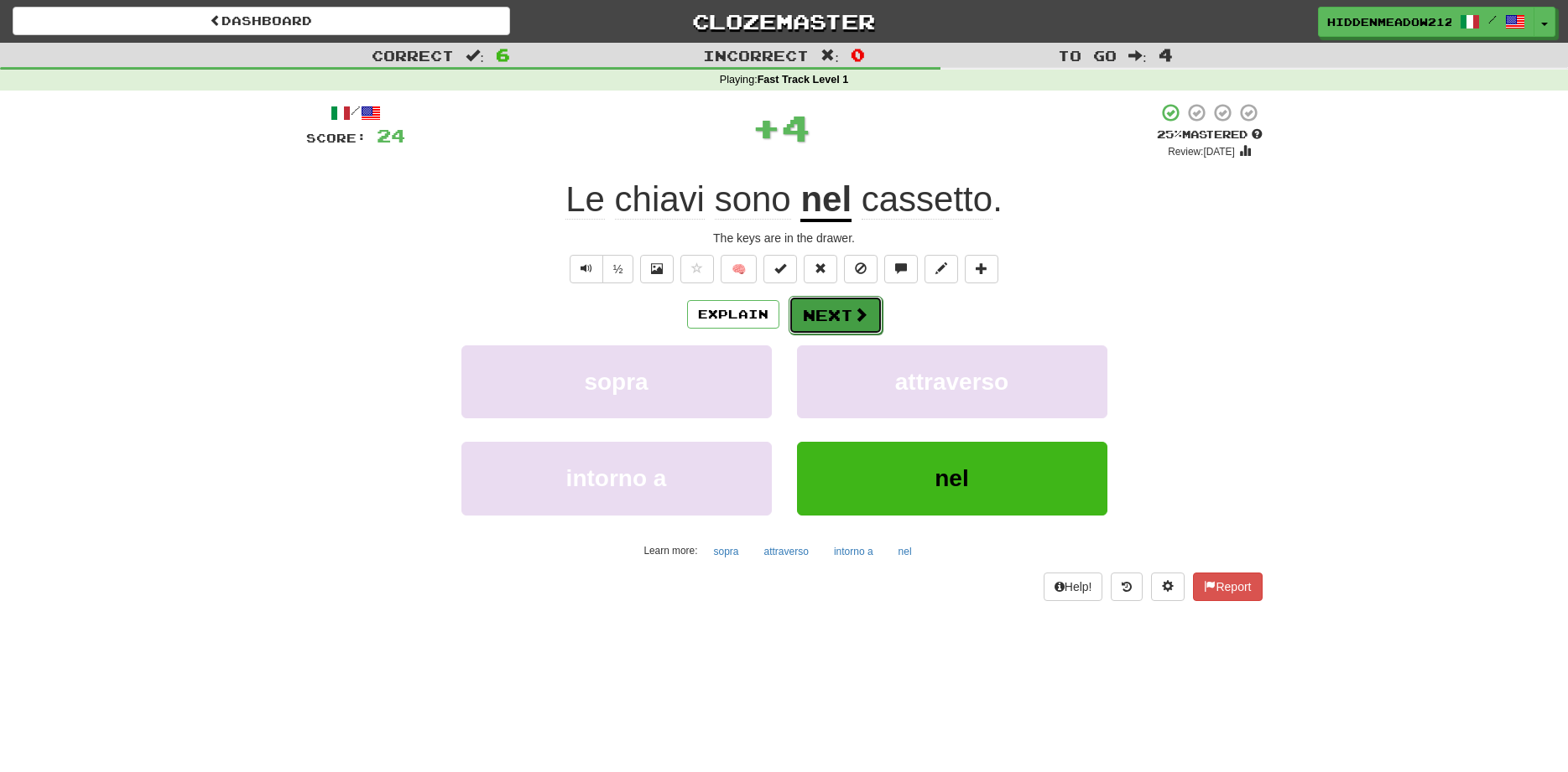
click at [839, 310] on button "Next" at bounding box center [836, 315] width 94 height 39
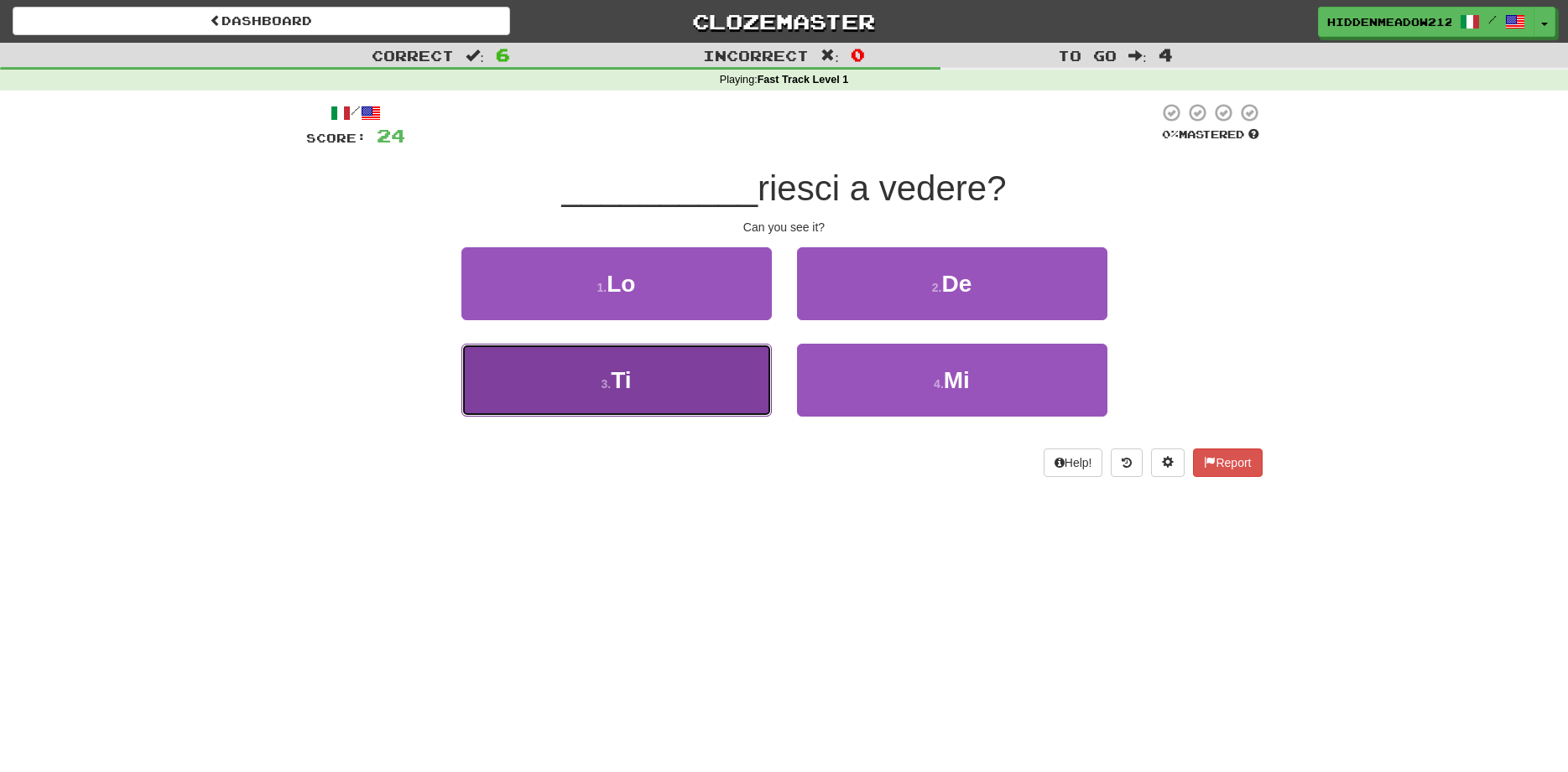
click at [710, 364] on button "3 . Ti" at bounding box center [616, 380] width 310 height 73
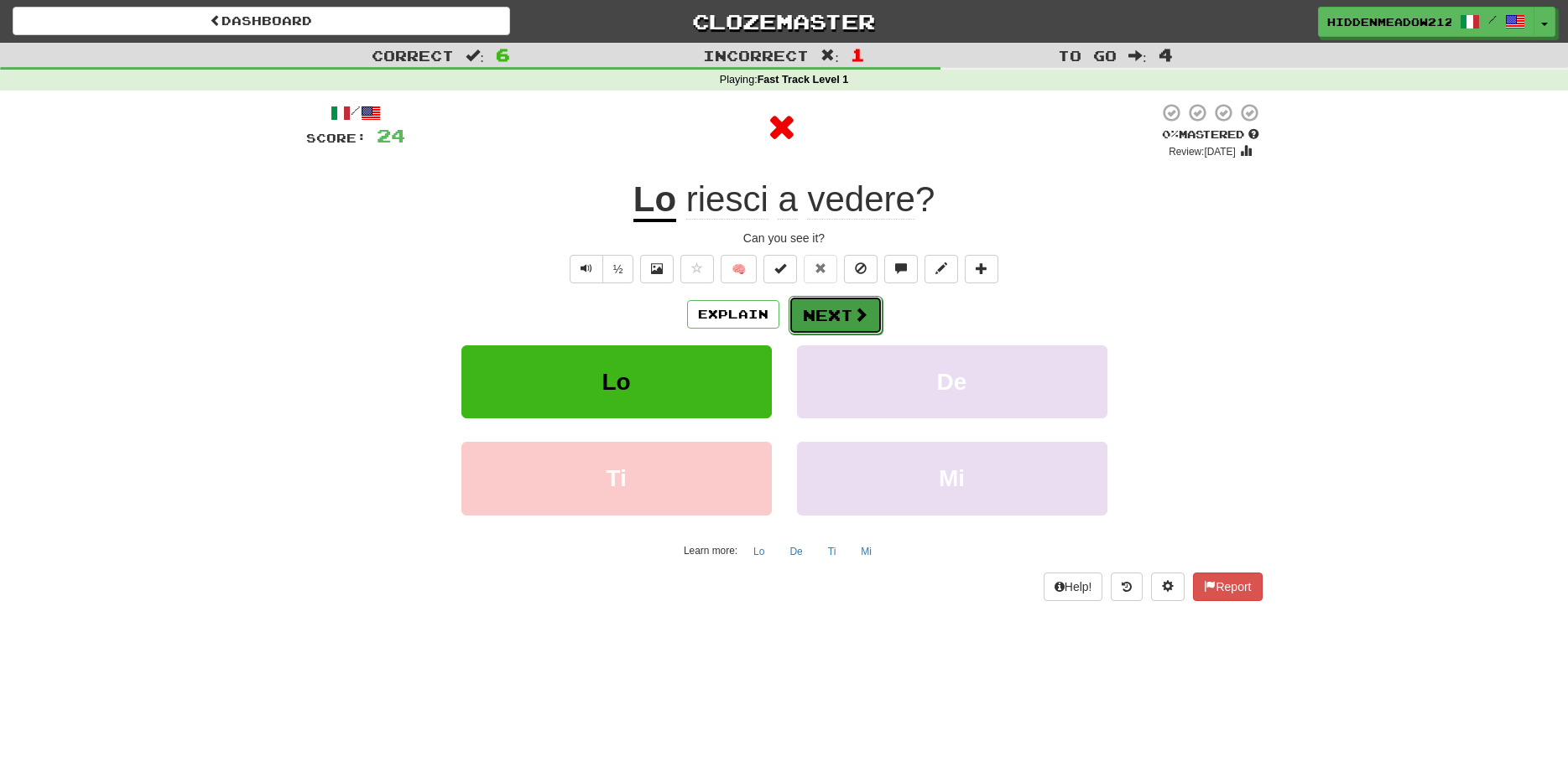
click at [855, 304] on button "Next" at bounding box center [836, 315] width 94 height 39
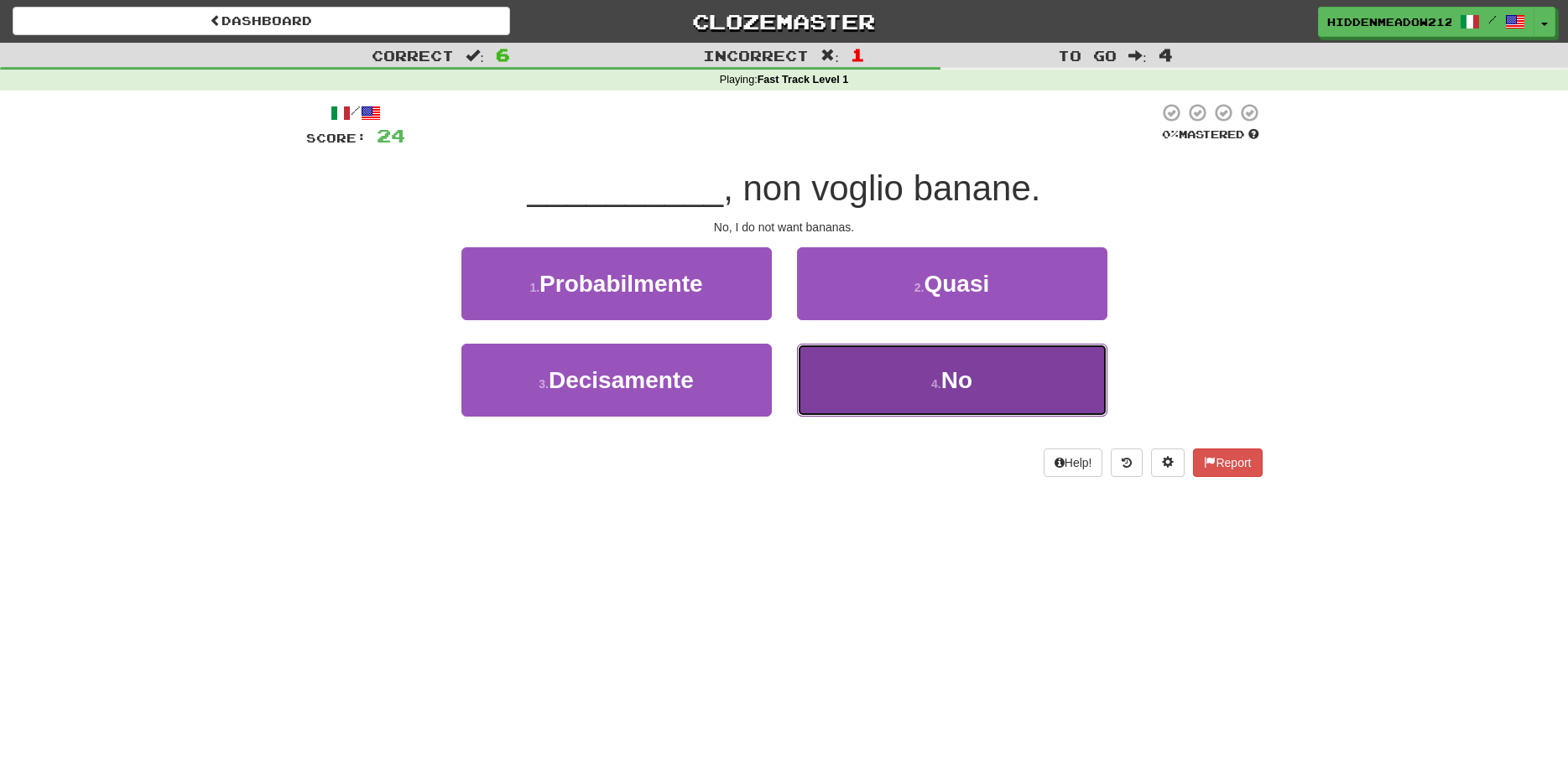
click at [904, 363] on button "4 . No" at bounding box center [951, 380] width 310 height 73
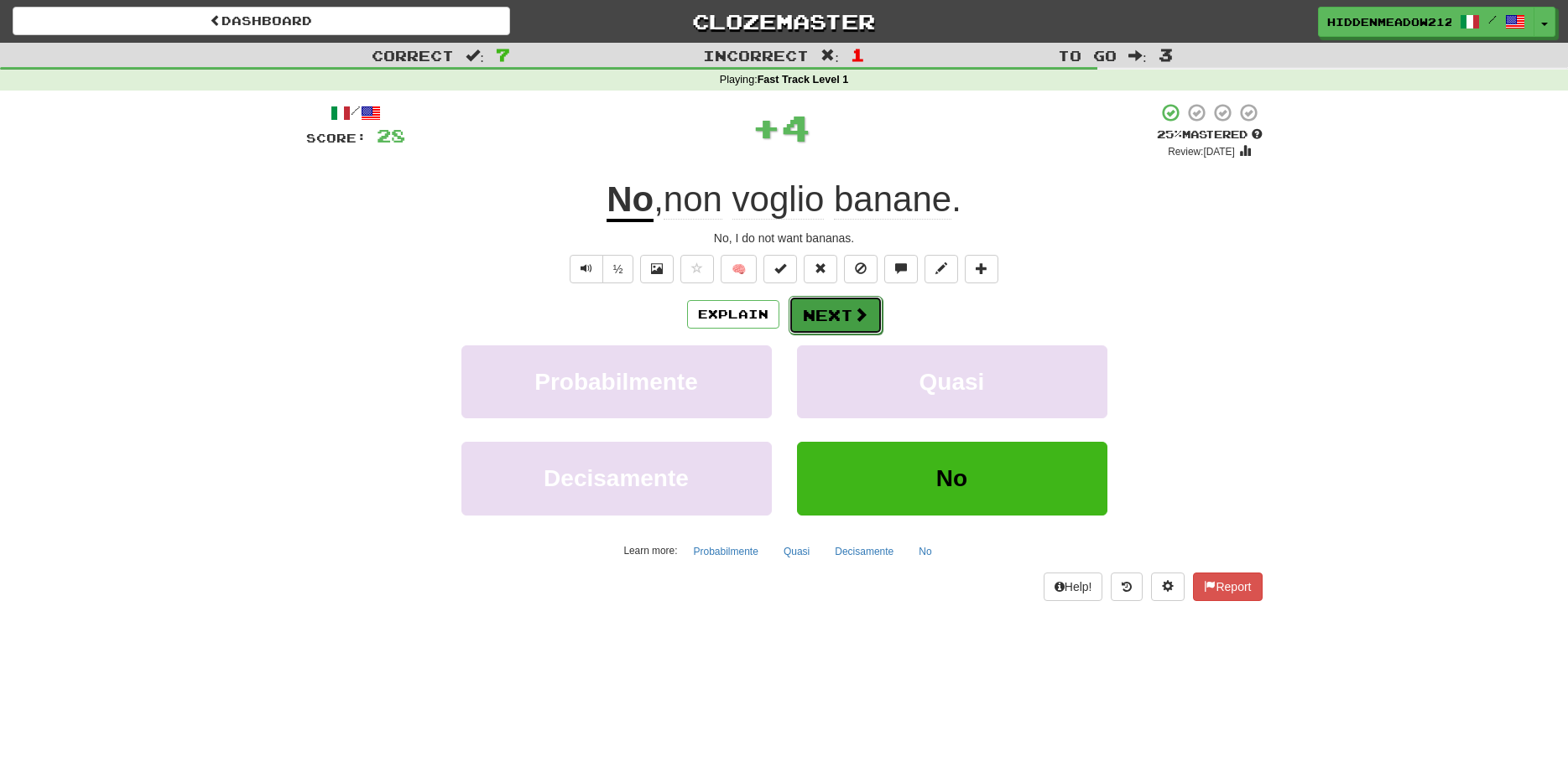
click at [836, 309] on button "Next" at bounding box center [836, 315] width 94 height 39
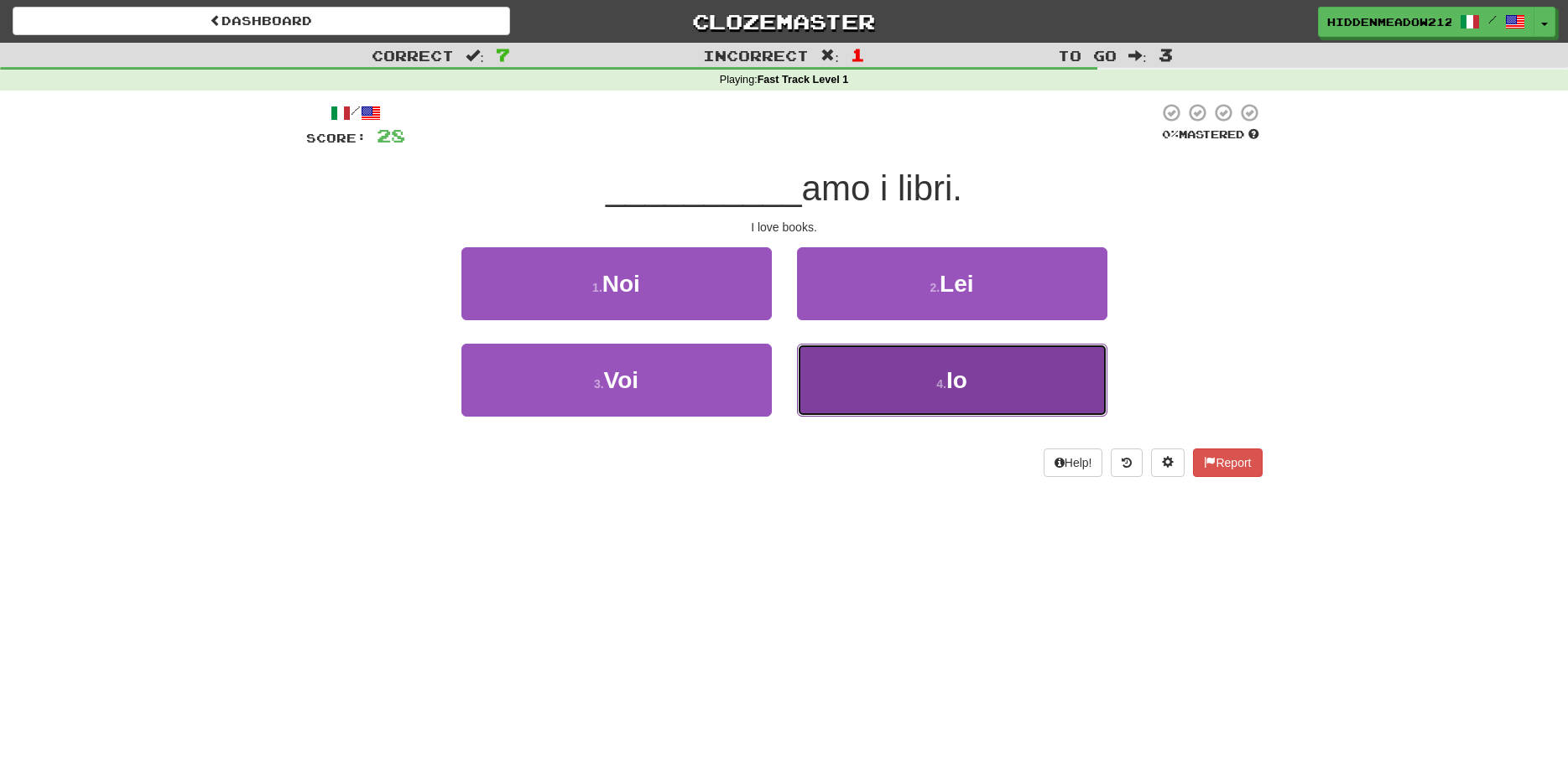
click at [930, 381] on button "4 . Io" at bounding box center [951, 380] width 310 height 73
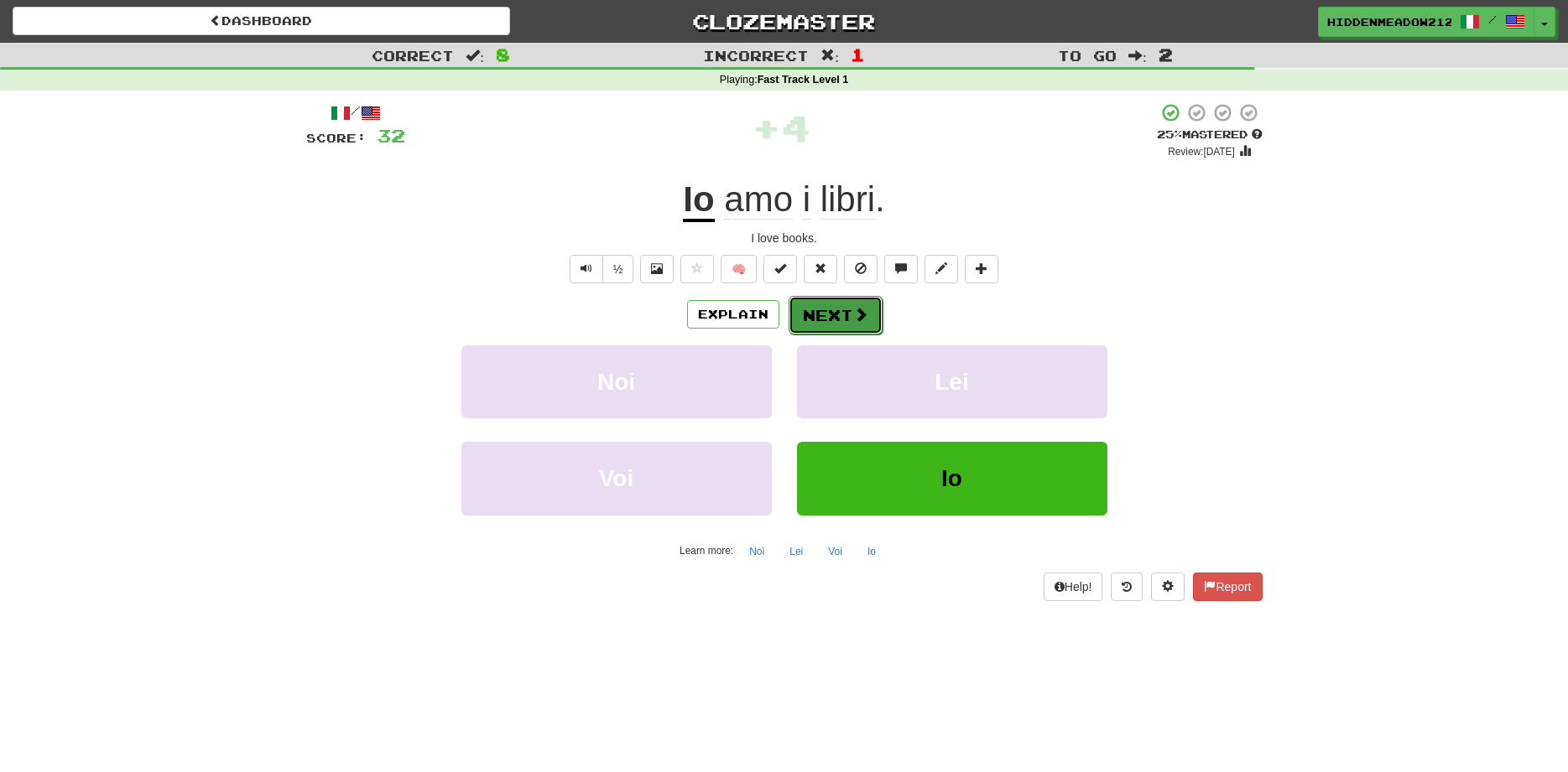
click at [839, 306] on button "Next" at bounding box center [836, 315] width 94 height 39
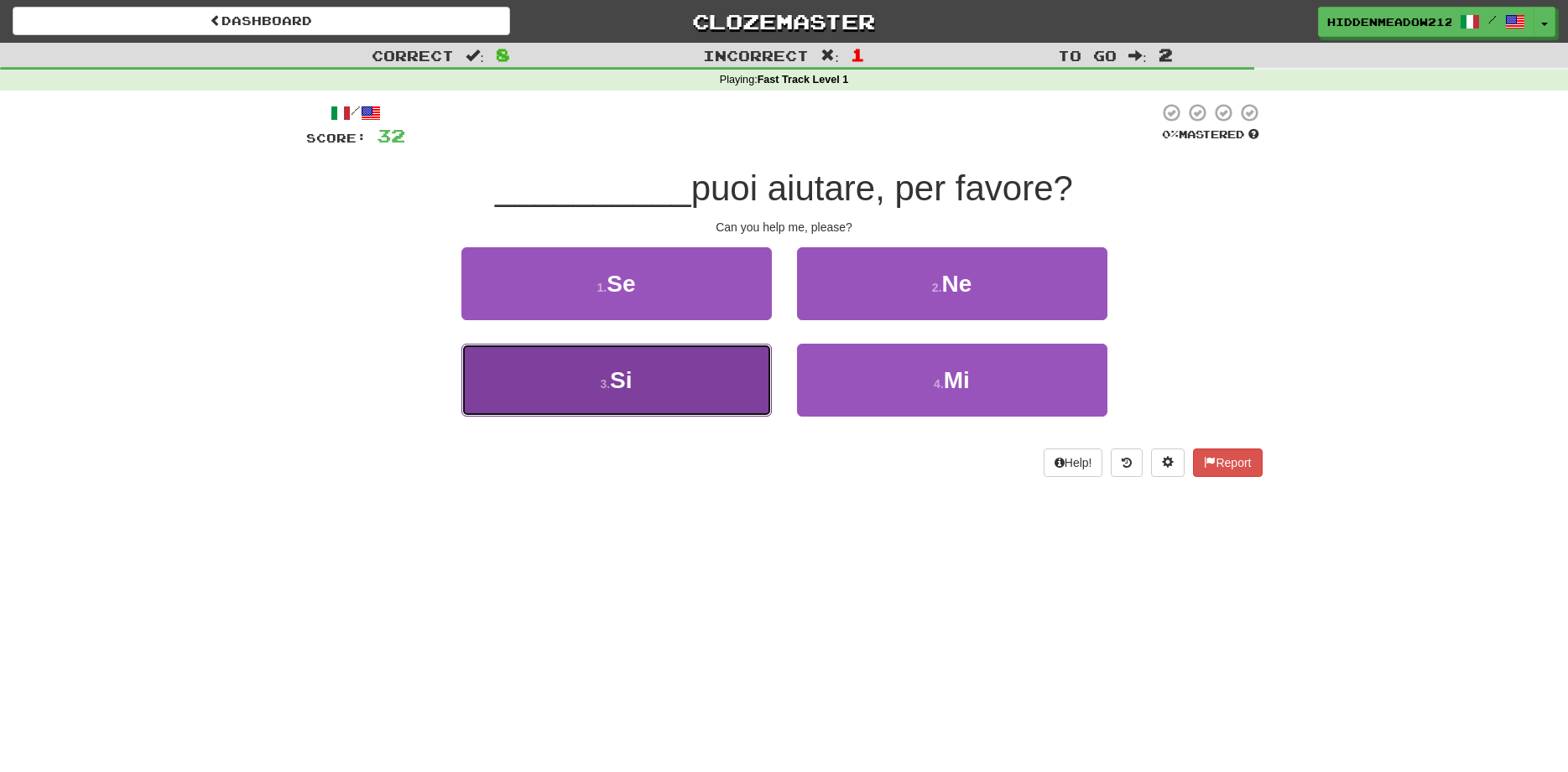
click at [587, 386] on button "3 . Si" at bounding box center [616, 380] width 310 height 73
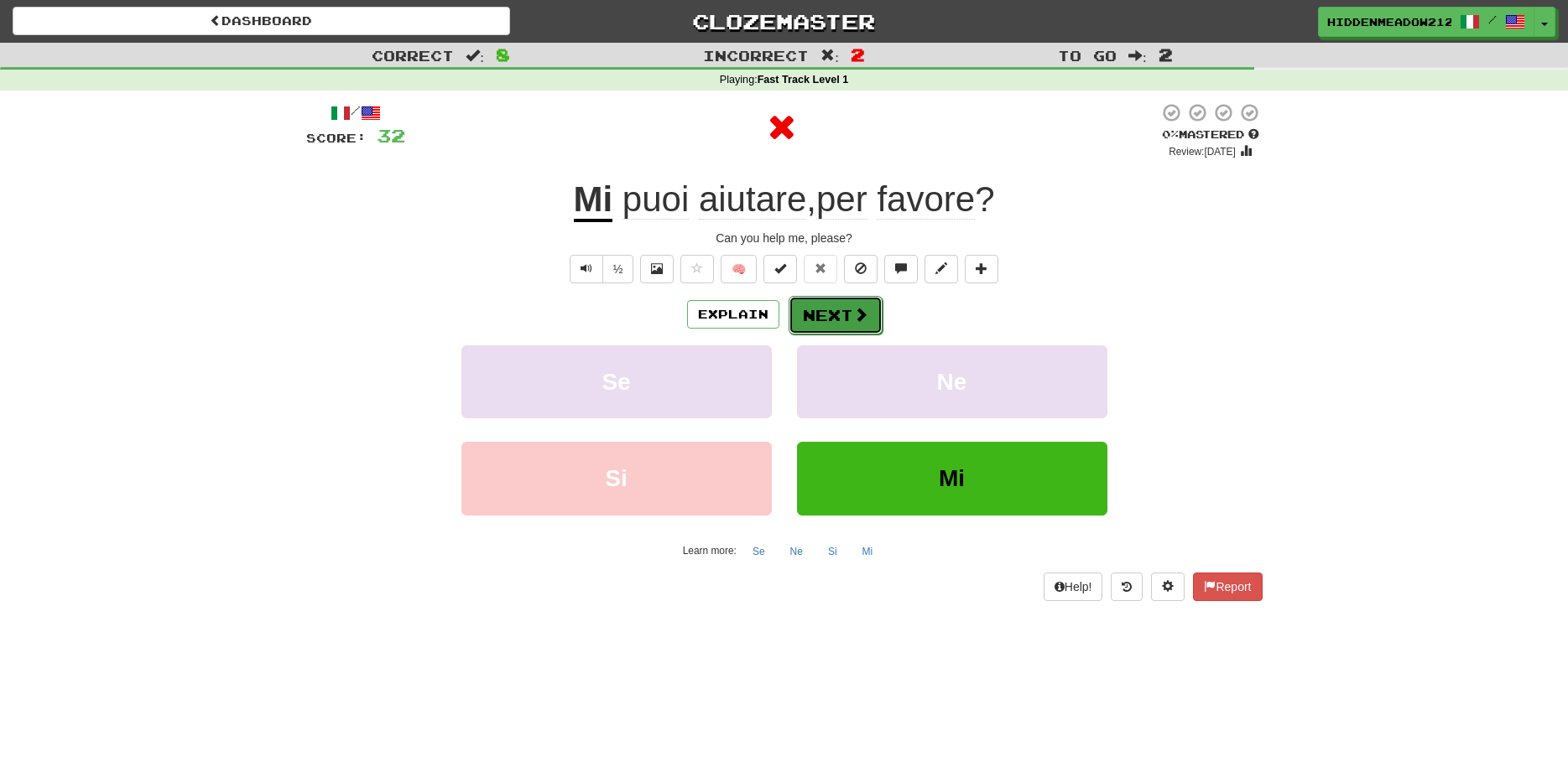
click at [859, 315] on span at bounding box center [860, 315] width 15 height 15
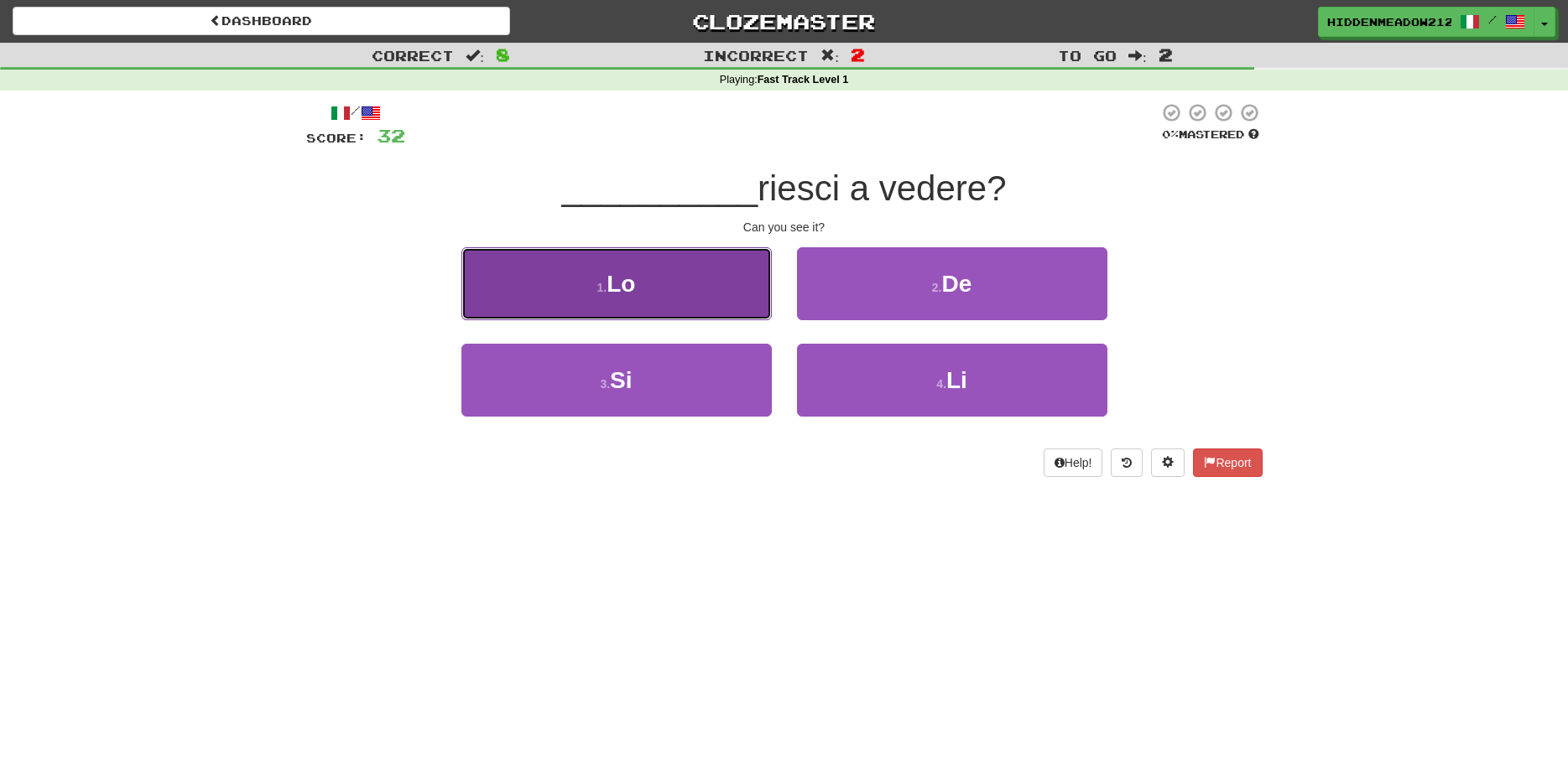
click at [680, 284] on button "1 . Lo" at bounding box center [616, 284] width 310 height 73
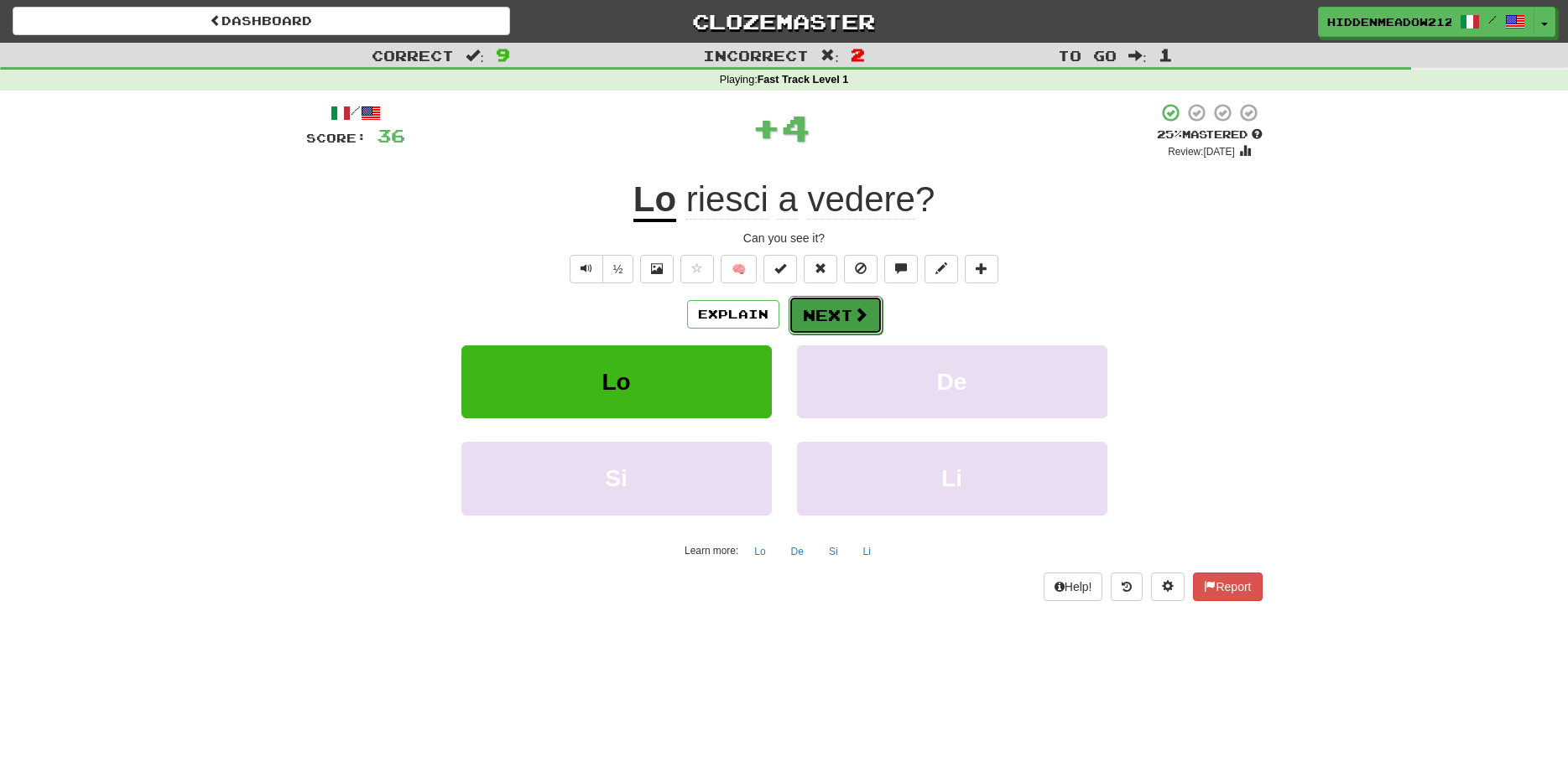
click at [840, 315] on button "Next" at bounding box center [836, 315] width 94 height 39
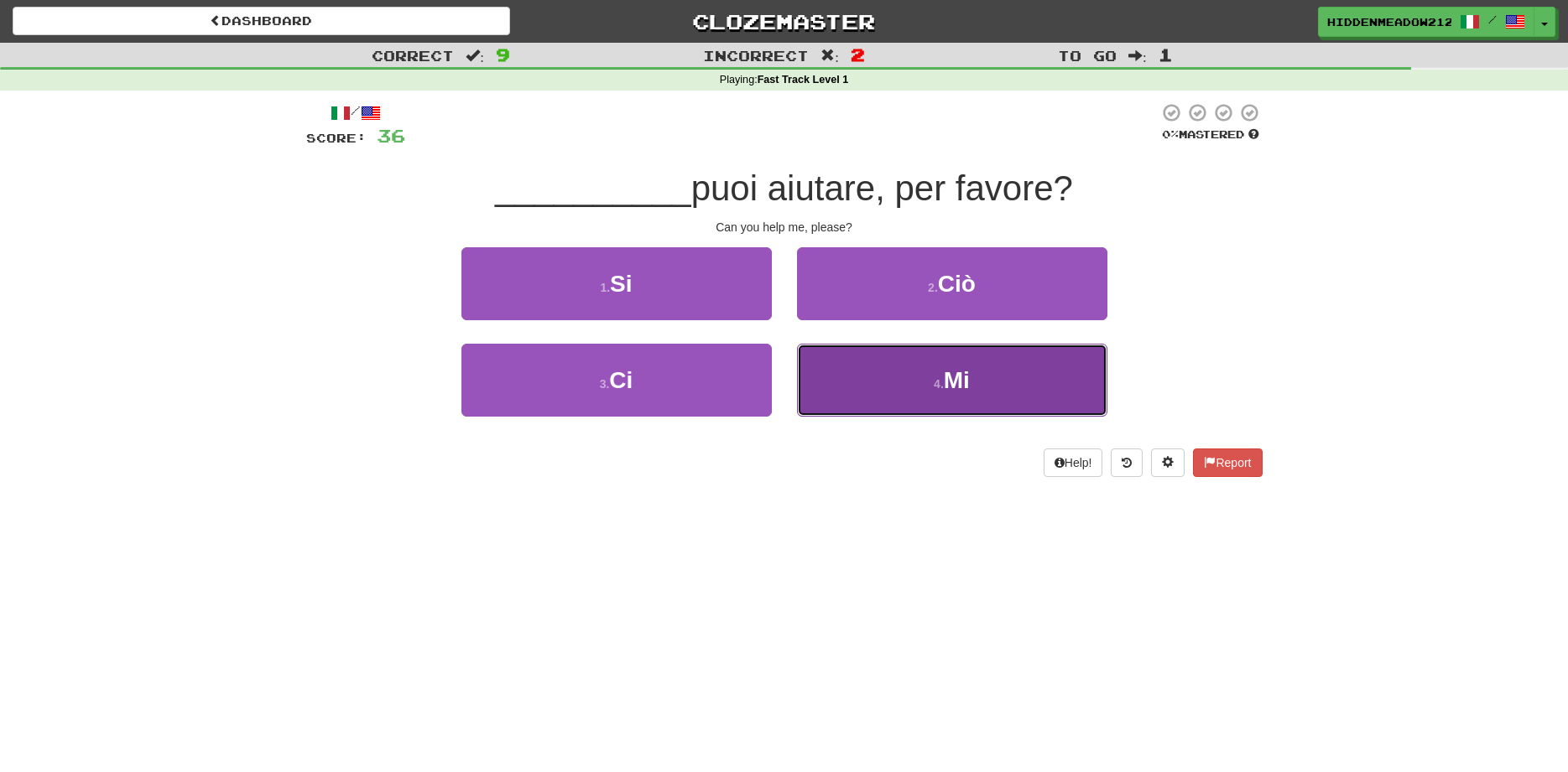
click at [884, 369] on button "4 . Mi" at bounding box center [951, 380] width 310 height 73
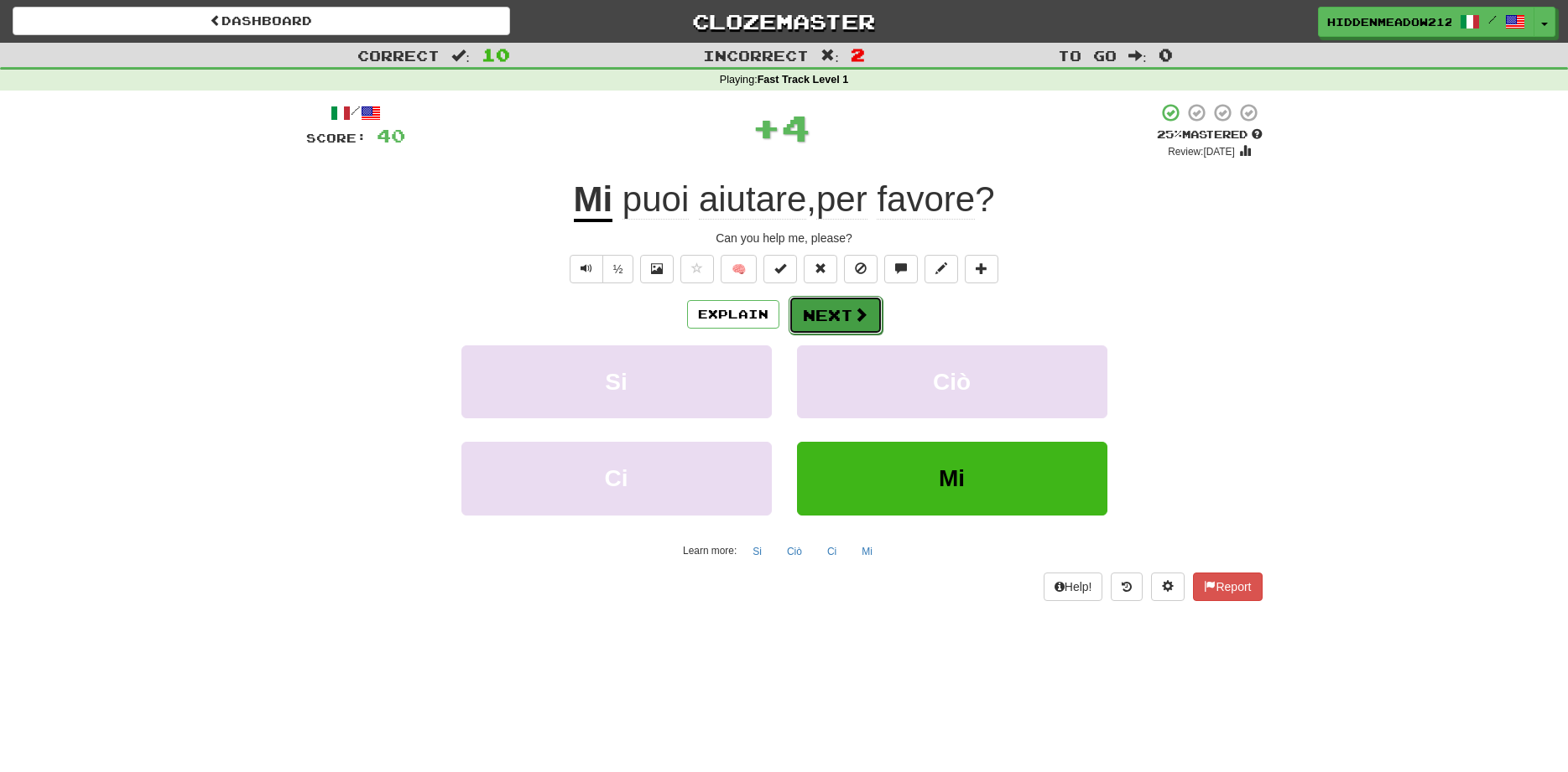
click at [833, 308] on button "Next" at bounding box center [836, 315] width 94 height 39
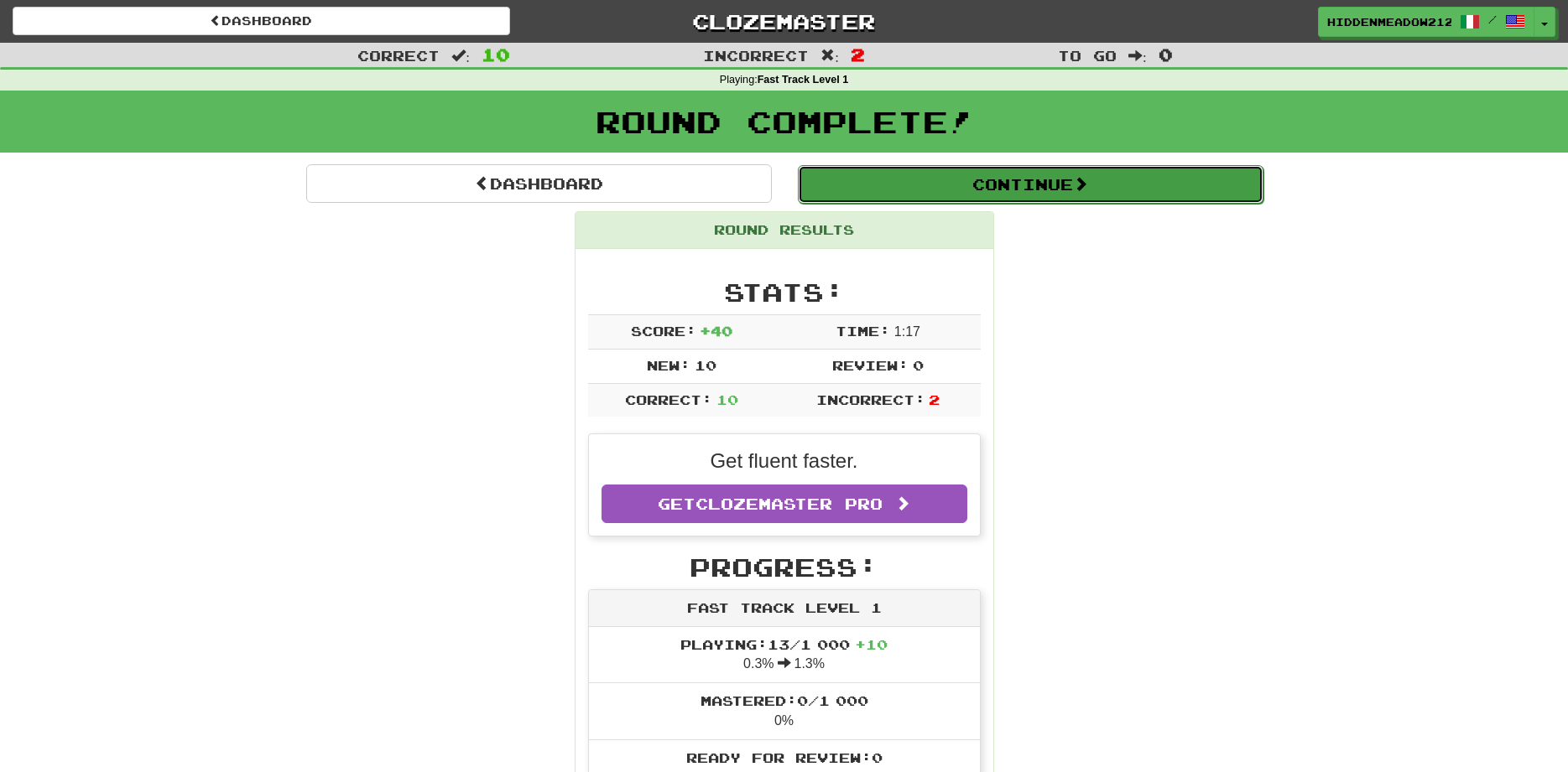
click at [1033, 193] on button "Continue" at bounding box center [1030, 184] width 466 height 39
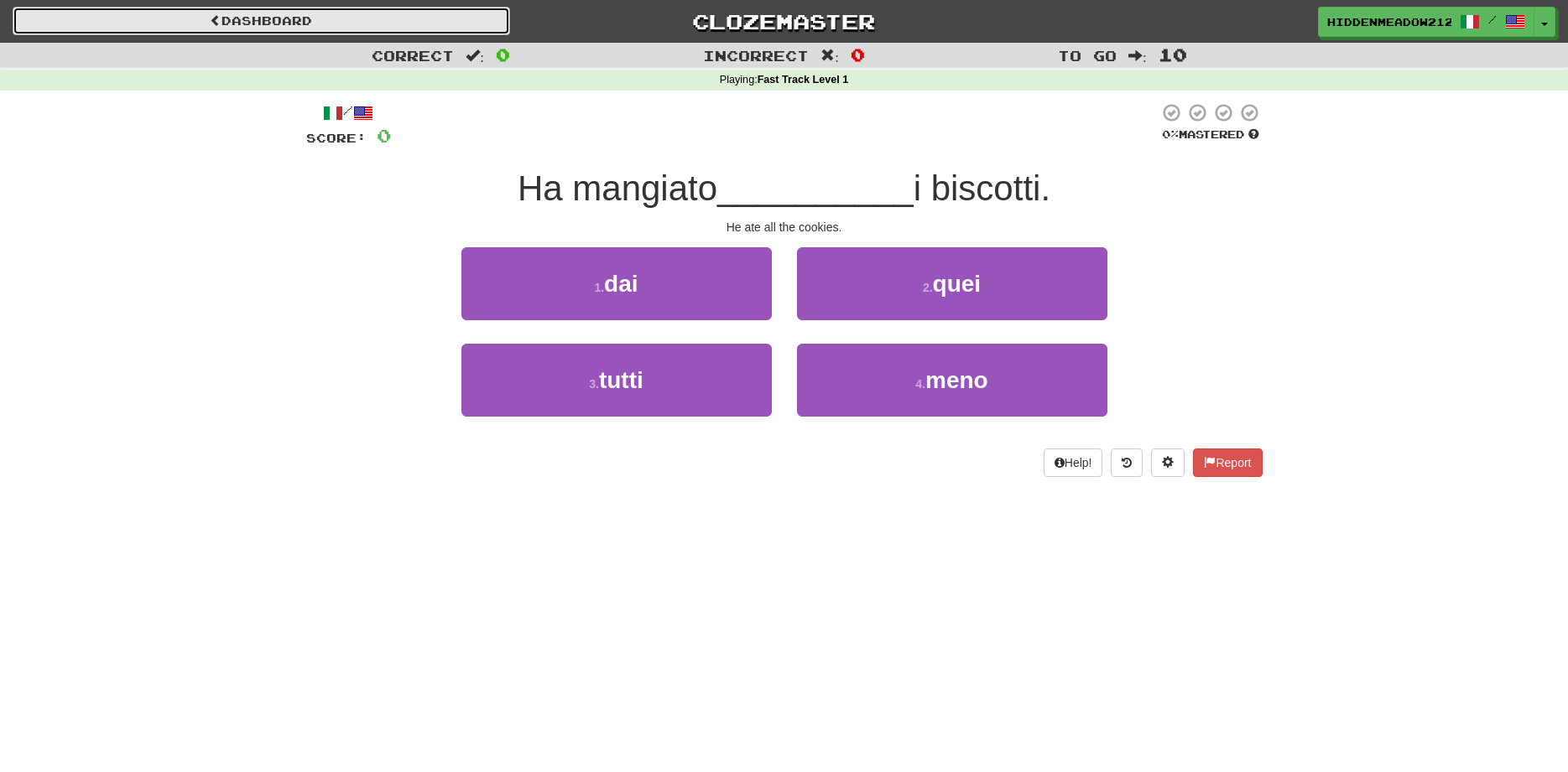
click at [283, 18] on link "Dashboard" at bounding box center [261, 21] width 497 height 29
